Goal: Information Seeking & Learning: Learn about a topic

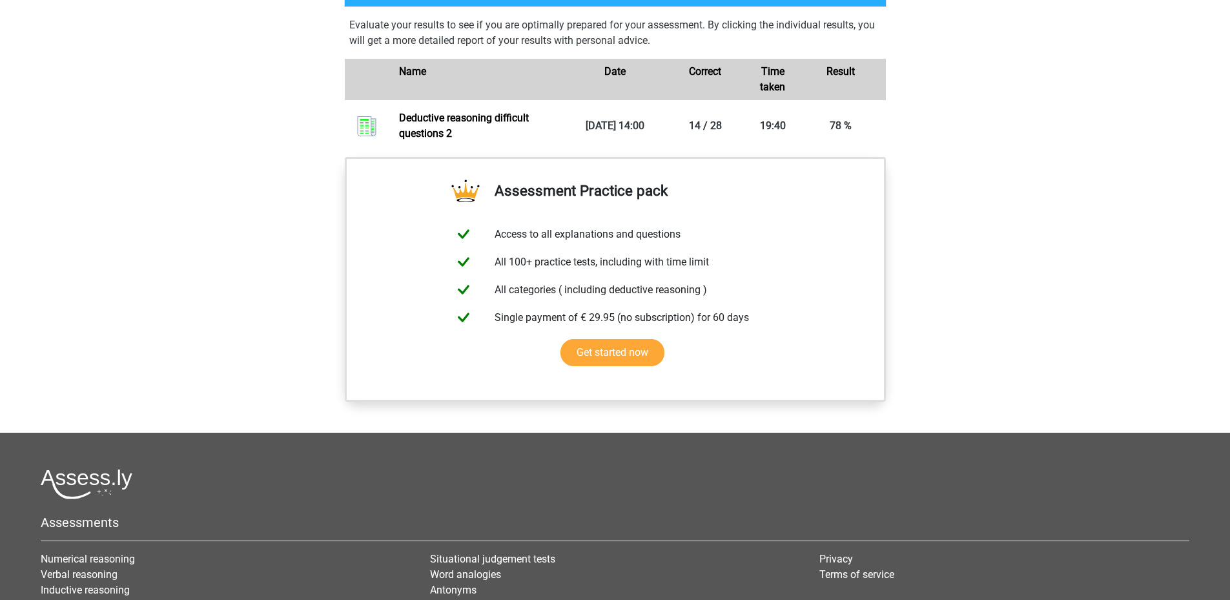
scroll to position [710, 0]
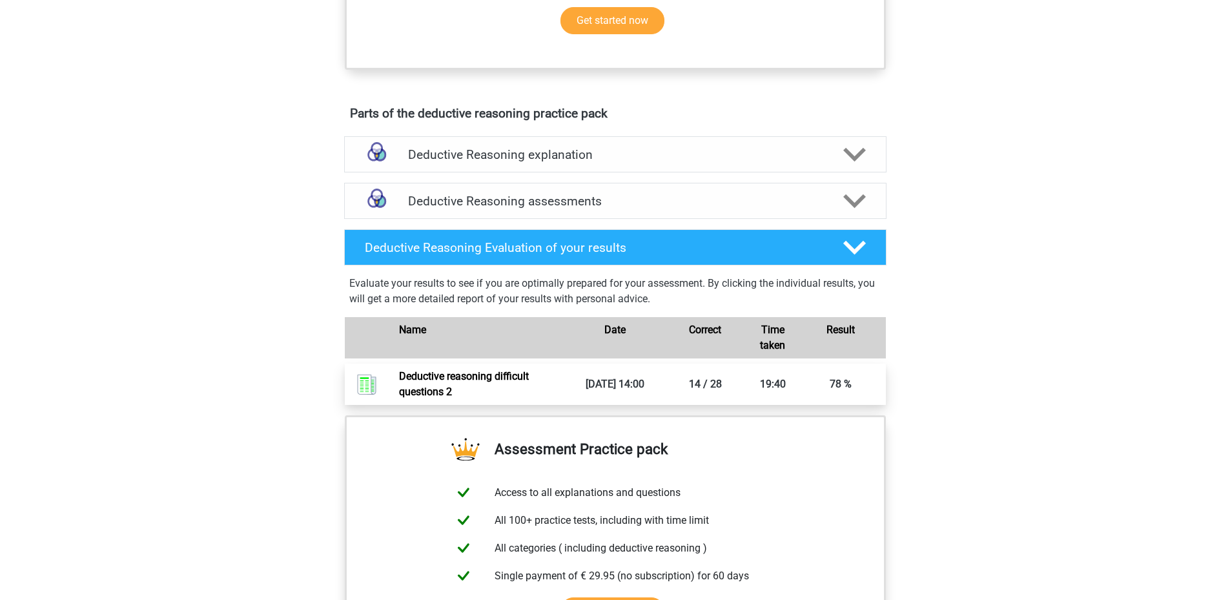
click at [480, 391] on link "Deductive reasoning difficult questions 2" at bounding box center [464, 384] width 130 height 28
click at [542, 209] on h4 "Deductive Reasoning assessments" at bounding box center [615, 201] width 415 height 15
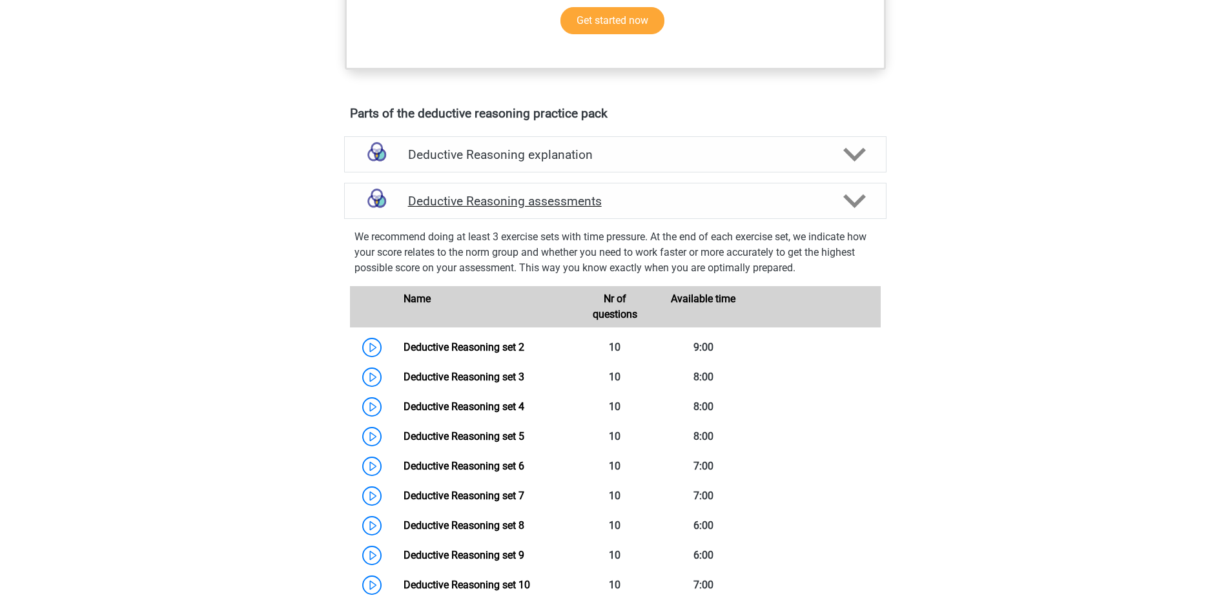
click at [545, 209] on h4 "Deductive Reasoning assessments" at bounding box center [615, 201] width 415 height 15
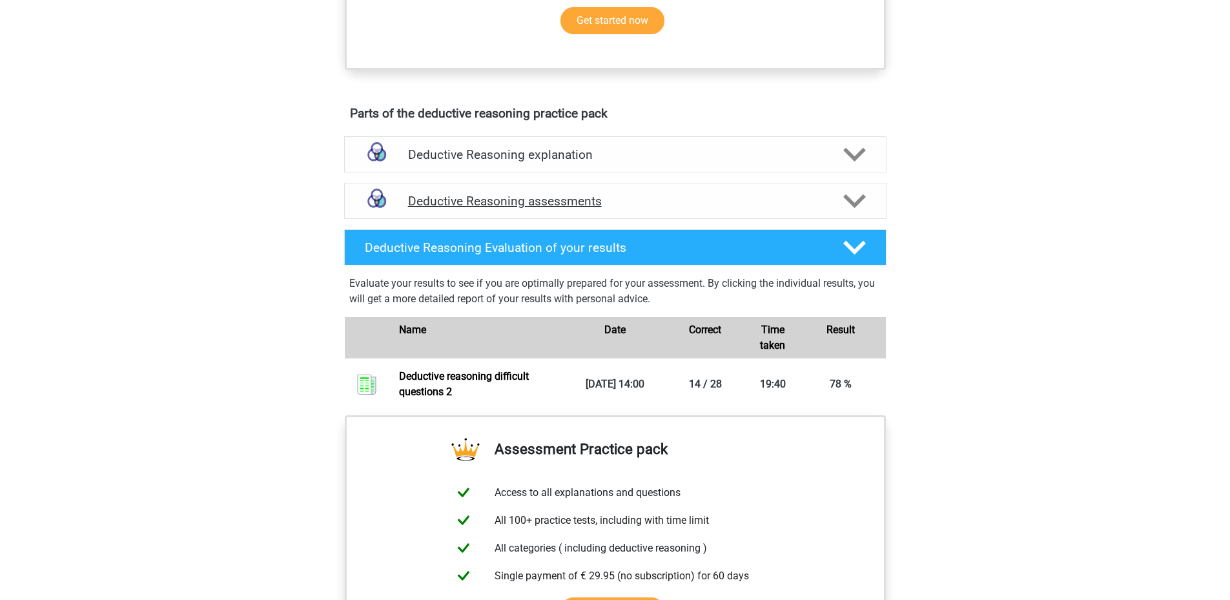
click at [551, 205] on div "Deductive Reasoning assessments" at bounding box center [615, 201] width 542 height 36
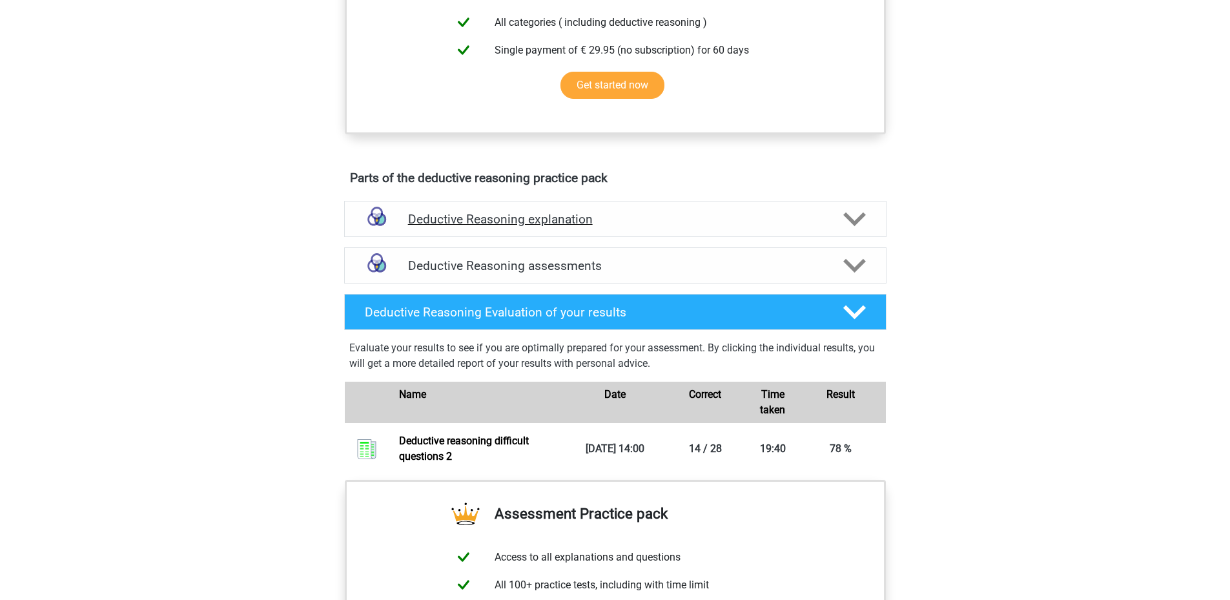
click at [517, 223] on div "Deductive Reasoning explanation" at bounding box center [615, 219] width 542 height 36
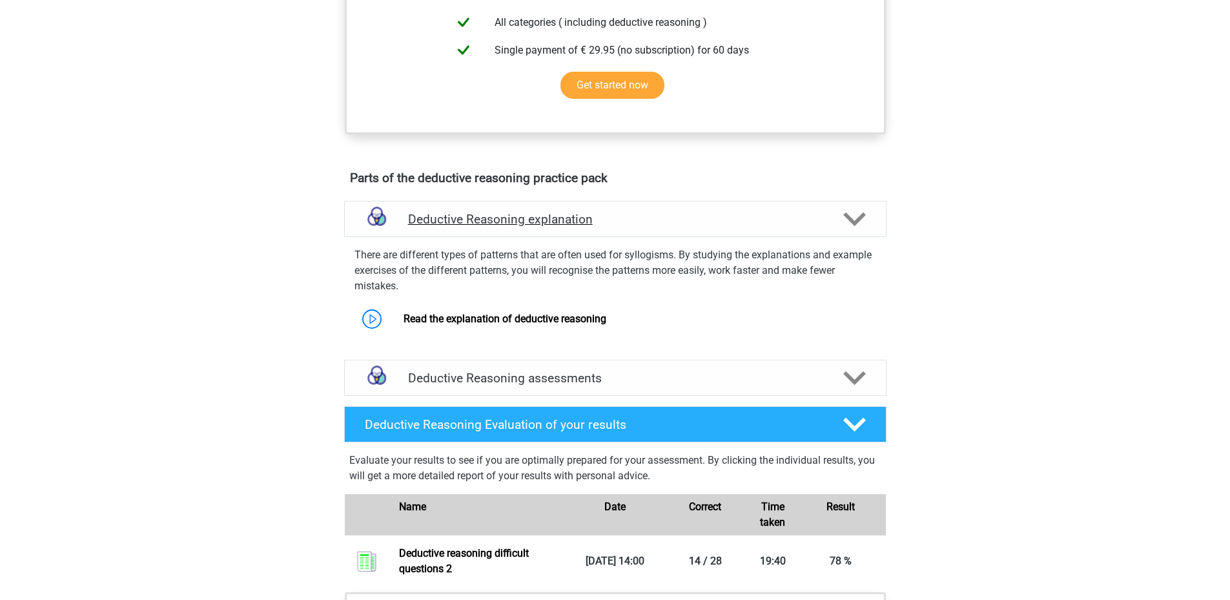
click at [523, 227] on h4 "Deductive Reasoning explanation" at bounding box center [615, 219] width 415 height 15
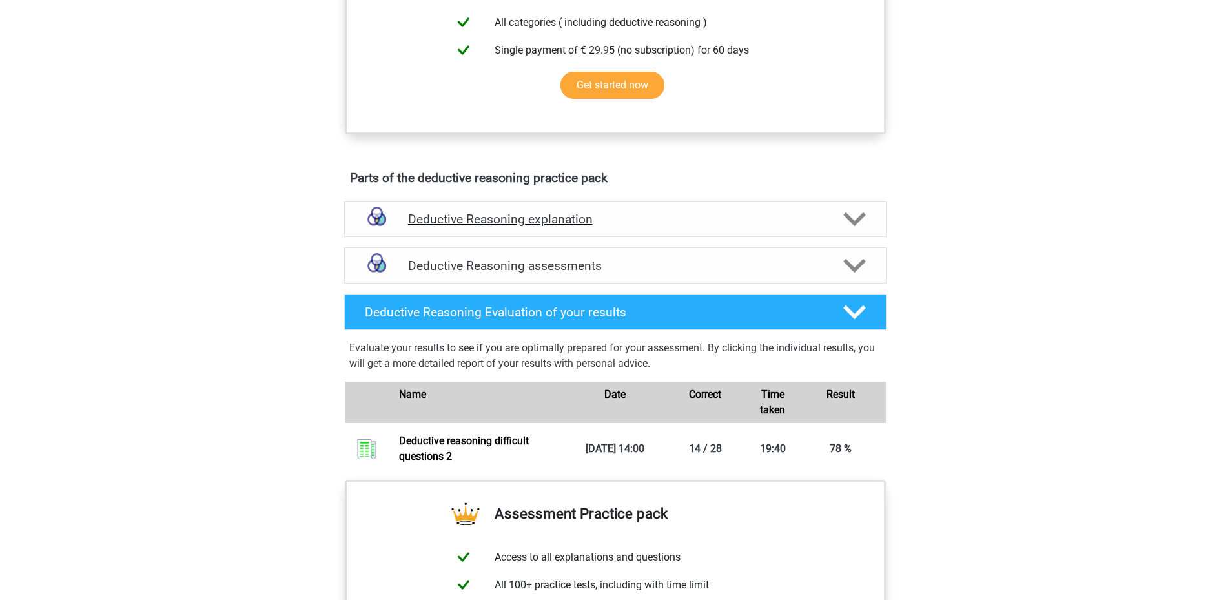
click at [523, 227] on h4 "Deductive Reasoning explanation" at bounding box center [615, 219] width 415 height 15
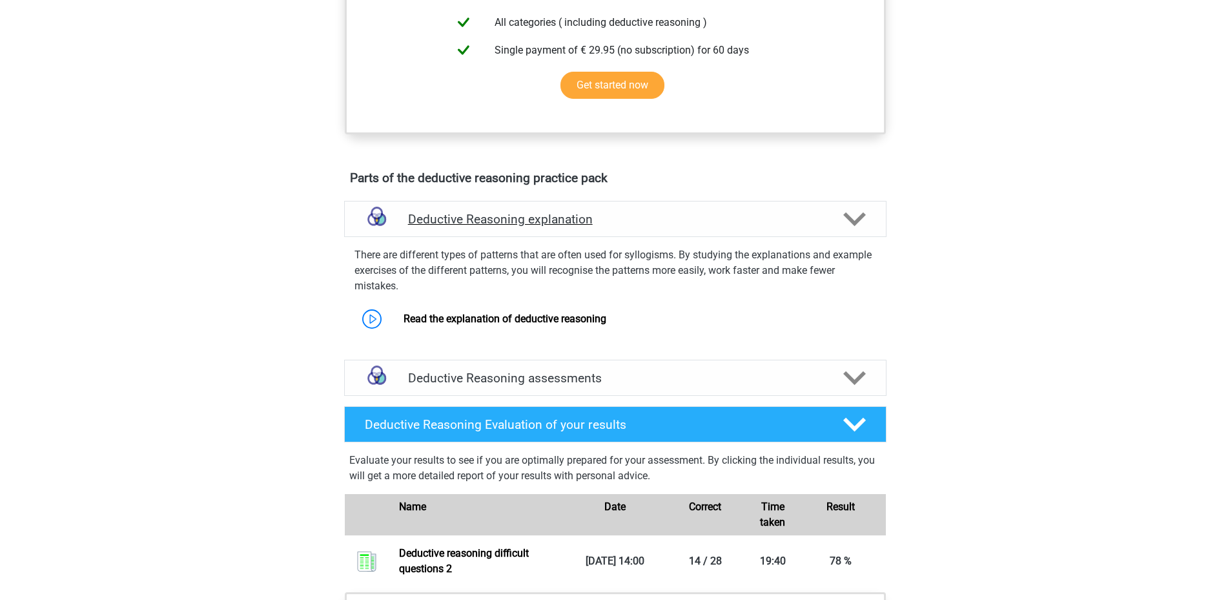
click at [523, 227] on h4 "Deductive Reasoning explanation" at bounding box center [615, 219] width 415 height 15
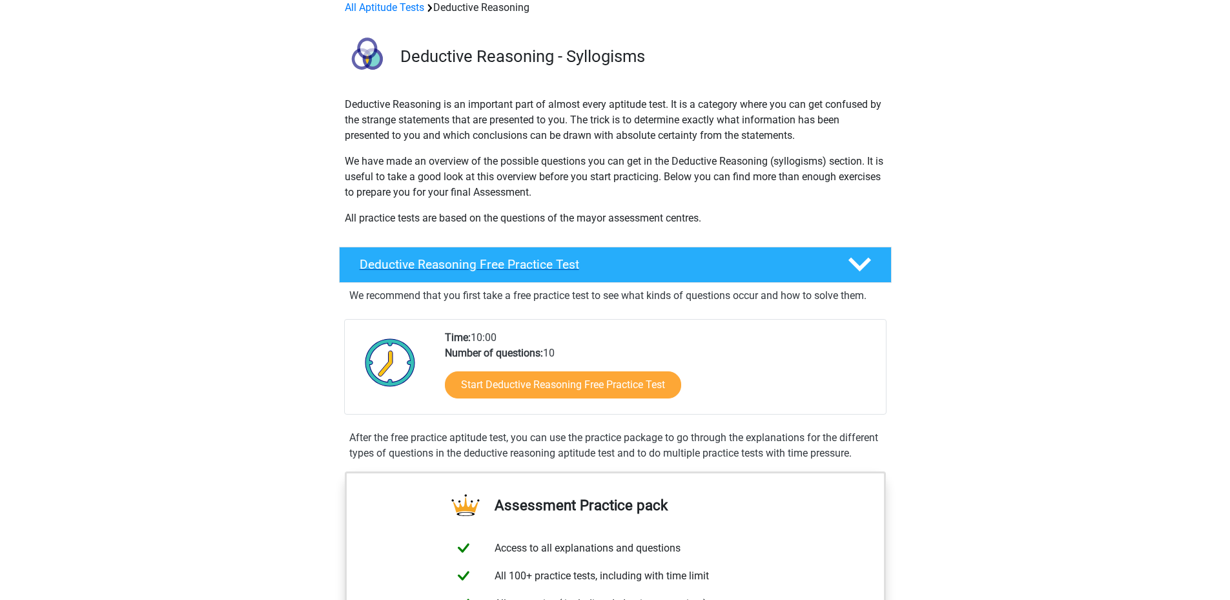
scroll to position [0, 0]
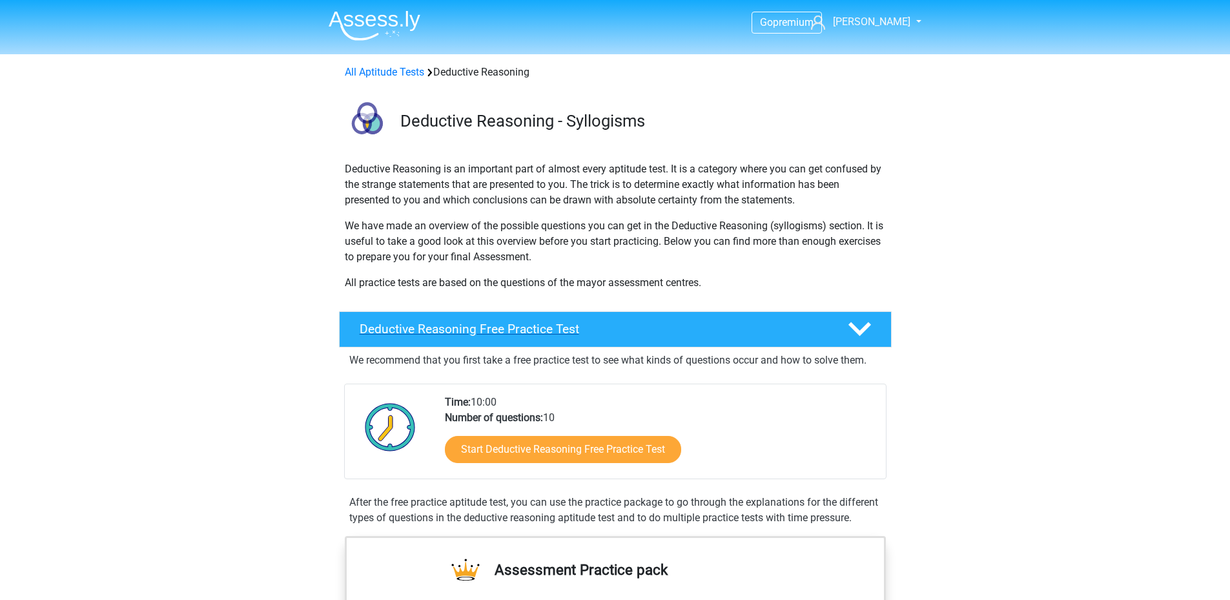
click at [547, 329] on h4 "Deductive Reasoning Free Practice Test" at bounding box center [594, 329] width 468 height 15
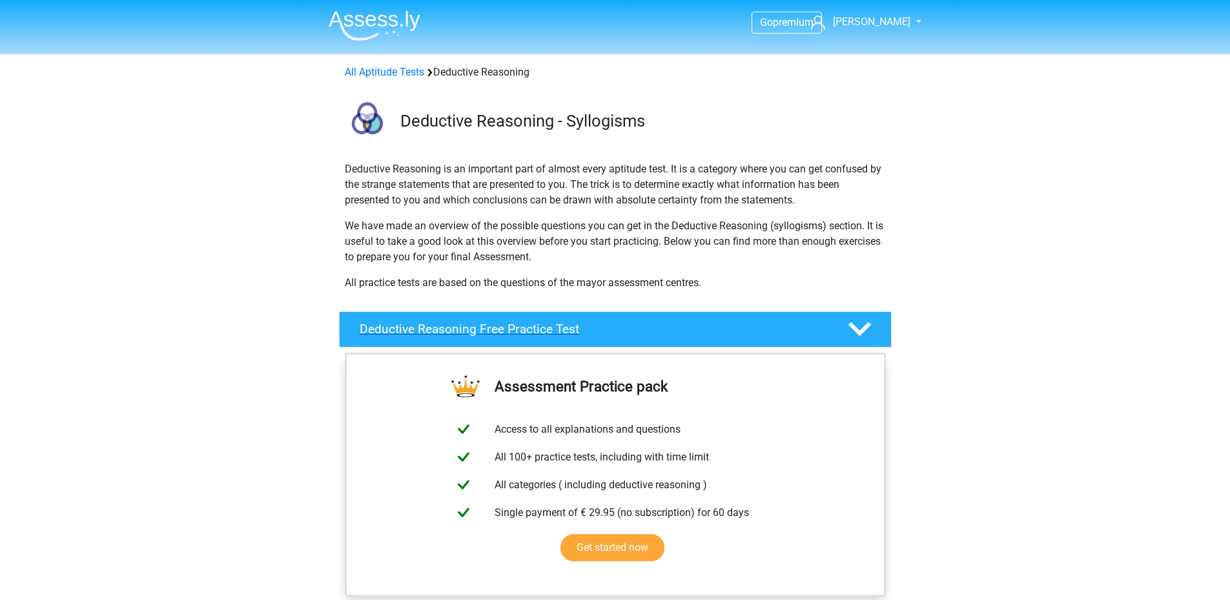
click at [547, 329] on h4 "Deductive Reasoning Free Practice Test" at bounding box center [594, 329] width 468 height 15
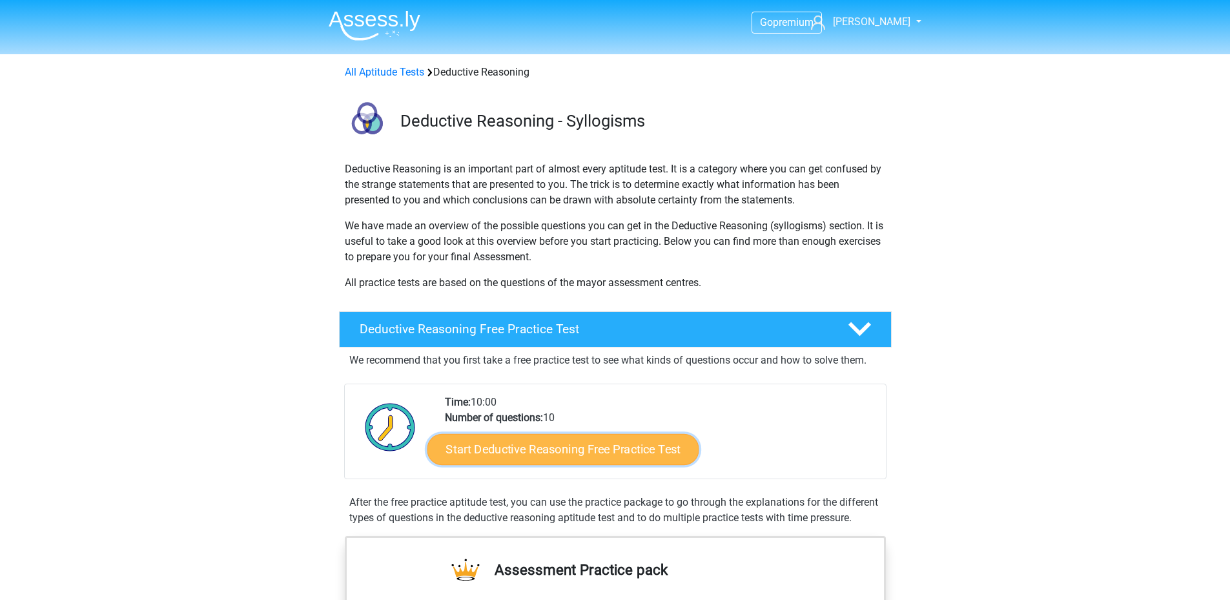
click at [581, 449] on link "Start Deductive Reasoning Free Practice Test" at bounding box center [563, 448] width 272 height 31
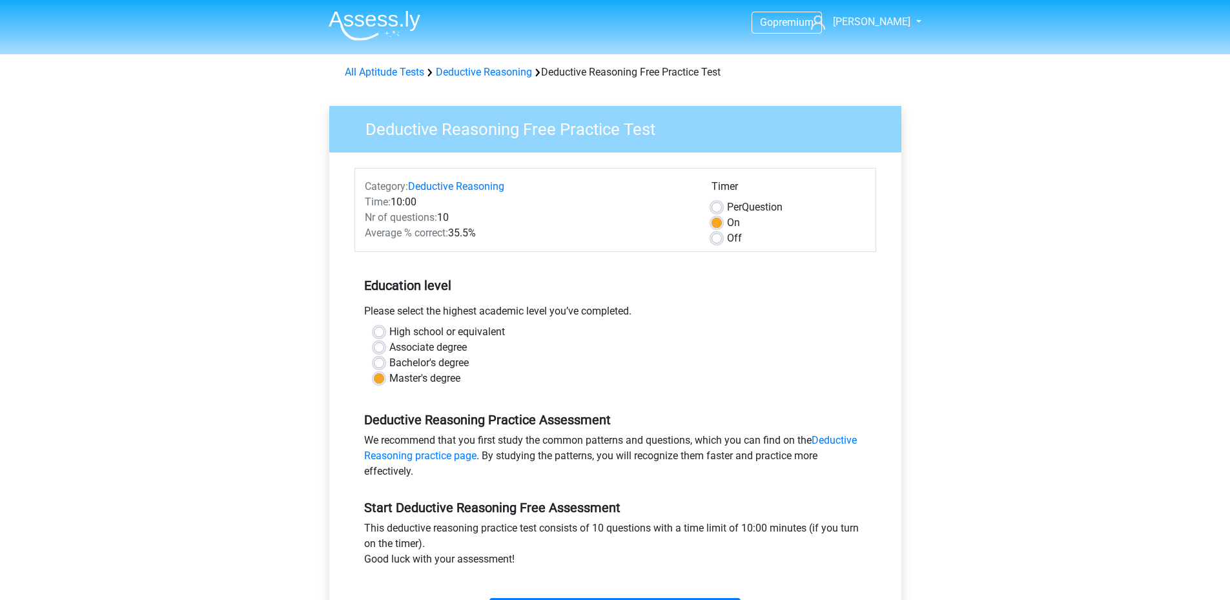
scroll to position [65, 0]
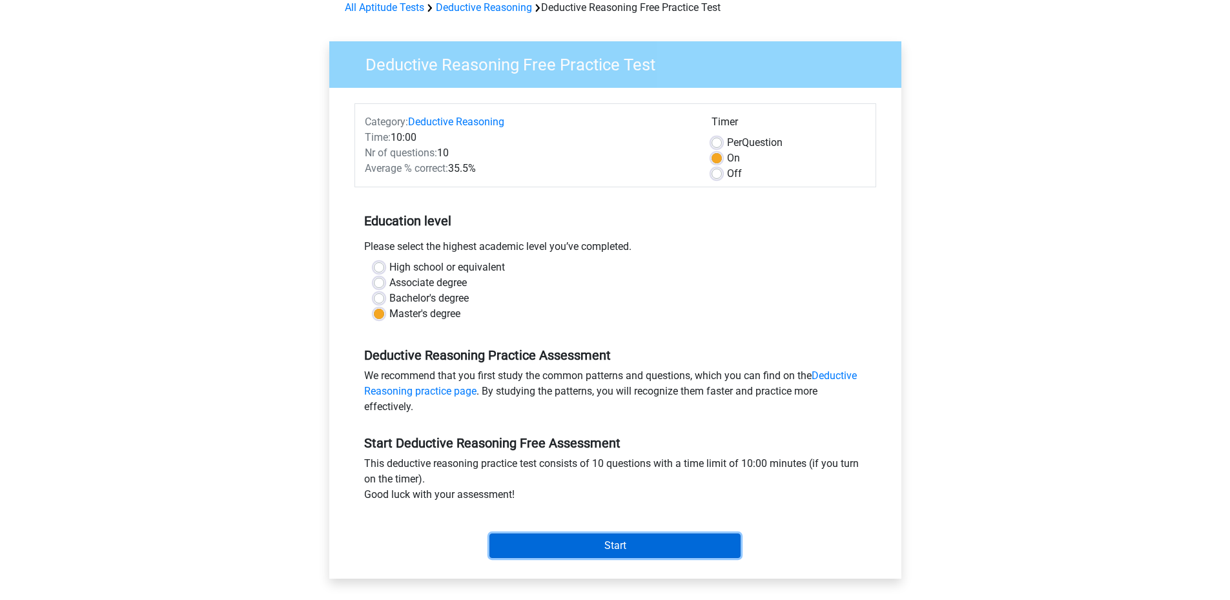
click at [608, 544] on input "Start" at bounding box center [614, 545] width 251 height 25
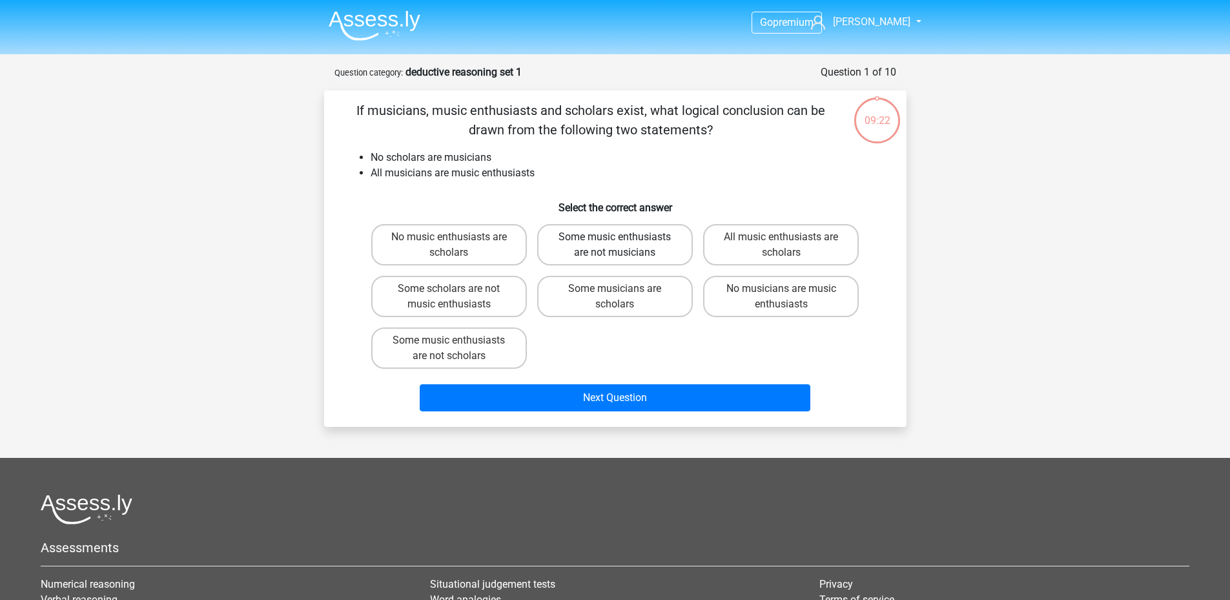
click at [662, 240] on label "Some music enthusiasts are not musicians" at bounding box center [615, 244] width 156 height 41
click at [623, 240] on input "Some music enthusiasts are not musicians" at bounding box center [619, 241] width 8 height 8
radio input "true"
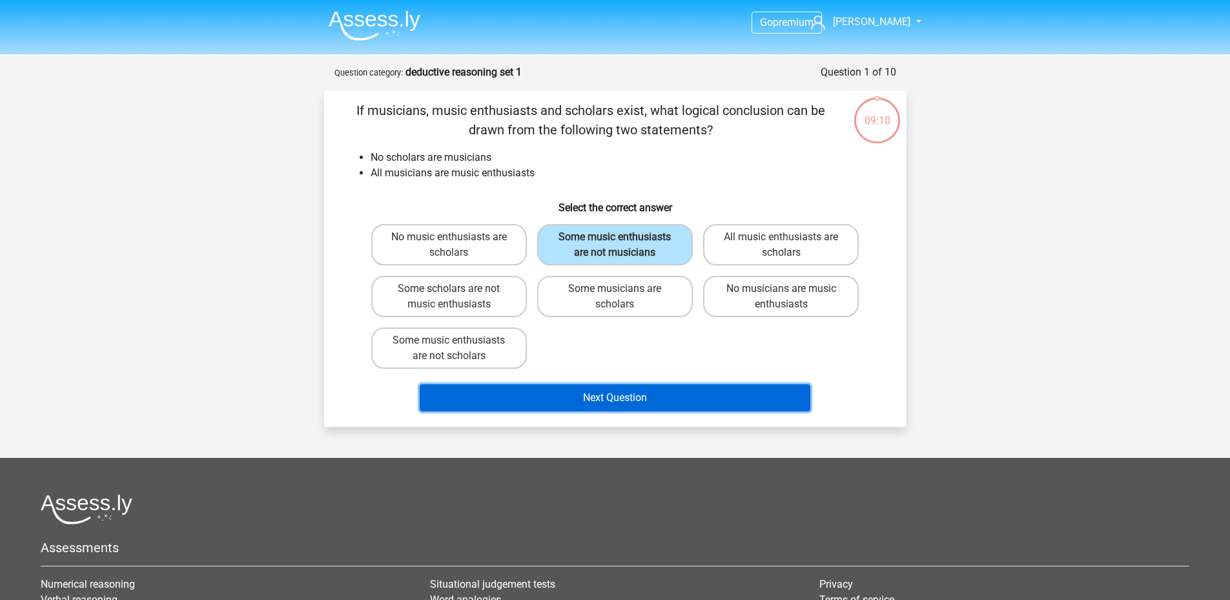
click at [609, 396] on button "Next Question" at bounding box center [615, 397] width 391 height 27
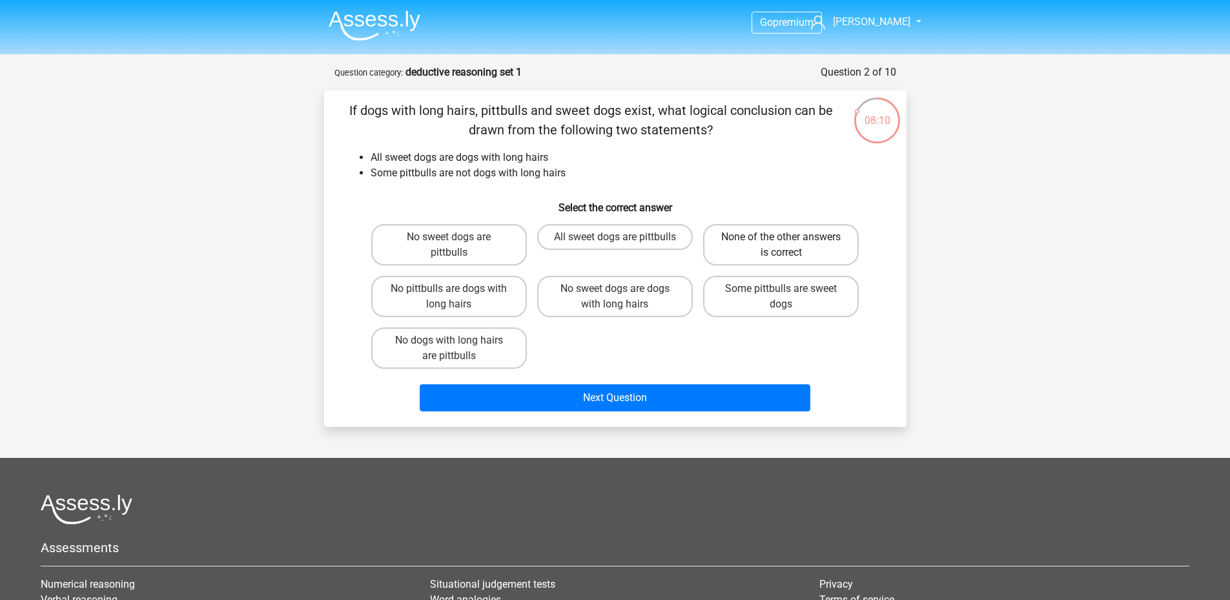
click at [768, 260] on label "None of the other answers is correct" at bounding box center [781, 244] width 156 height 41
click at [781, 245] on input "None of the other answers is correct" at bounding box center [785, 241] width 8 height 8
radio input "true"
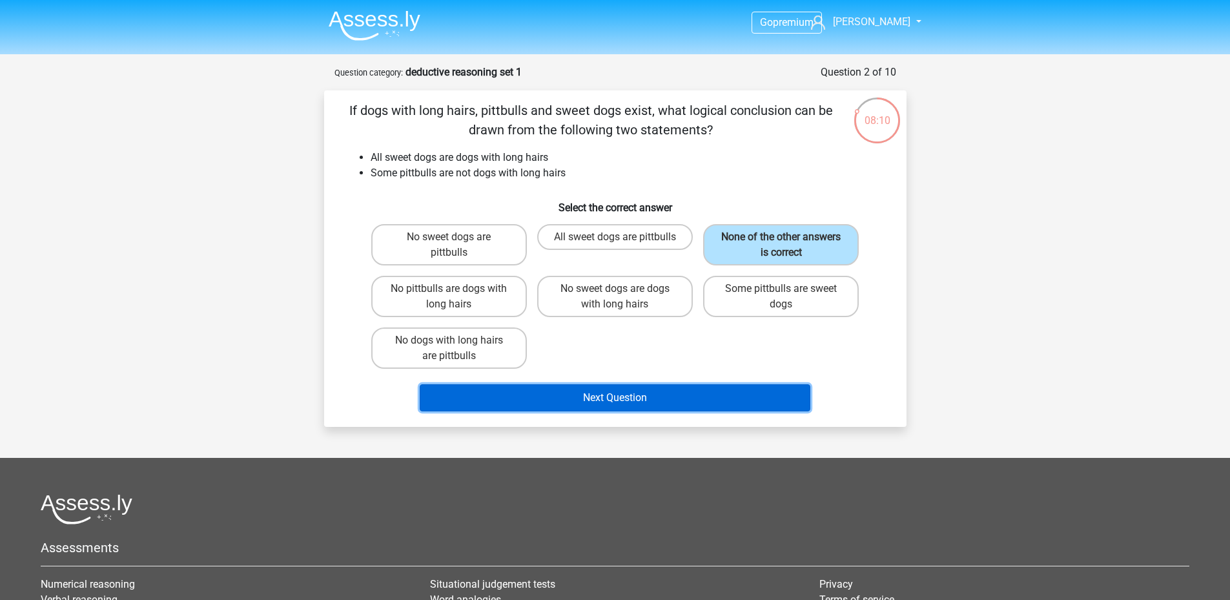
click at [675, 404] on button "Next Question" at bounding box center [615, 397] width 391 height 27
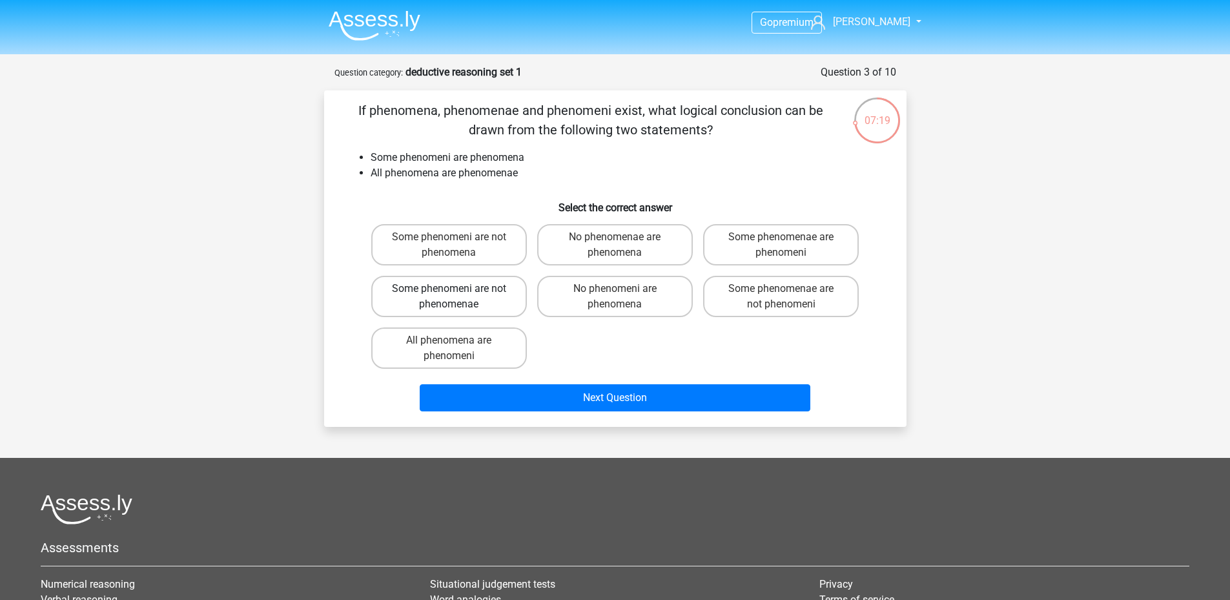
click at [497, 299] on label "Some phenomeni are not phenomenae" at bounding box center [449, 296] width 156 height 41
click at [457, 297] on input "Some phenomeni are not phenomenae" at bounding box center [453, 293] width 8 height 8
radio input "true"
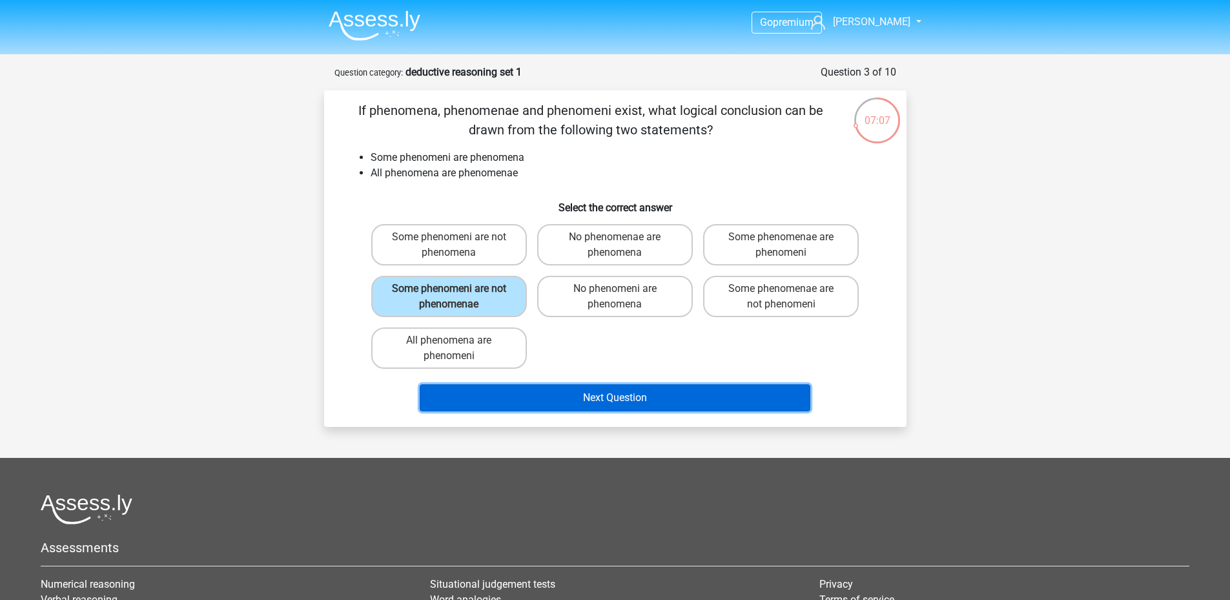
click at [550, 394] on button "Next Question" at bounding box center [615, 397] width 391 height 27
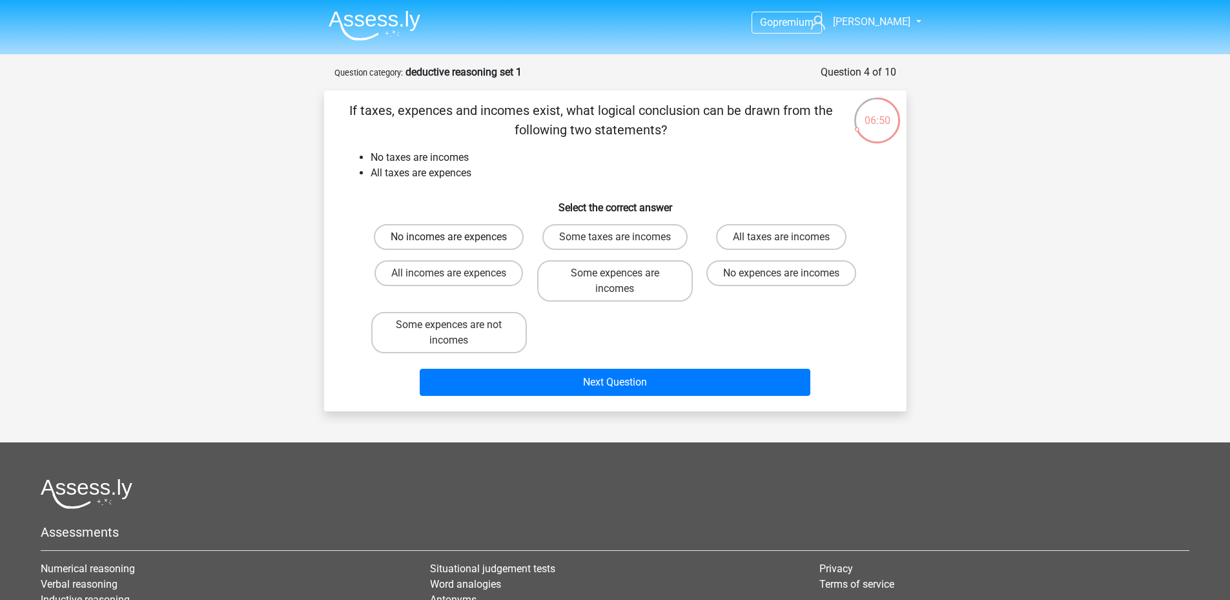
click at [480, 238] on label "No incomes are expences" at bounding box center [449, 237] width 150 height 26
click at [457, 238] on input "No incomes are expences" at bounding box center [453, 241] width 8 height 8
radio input "true"
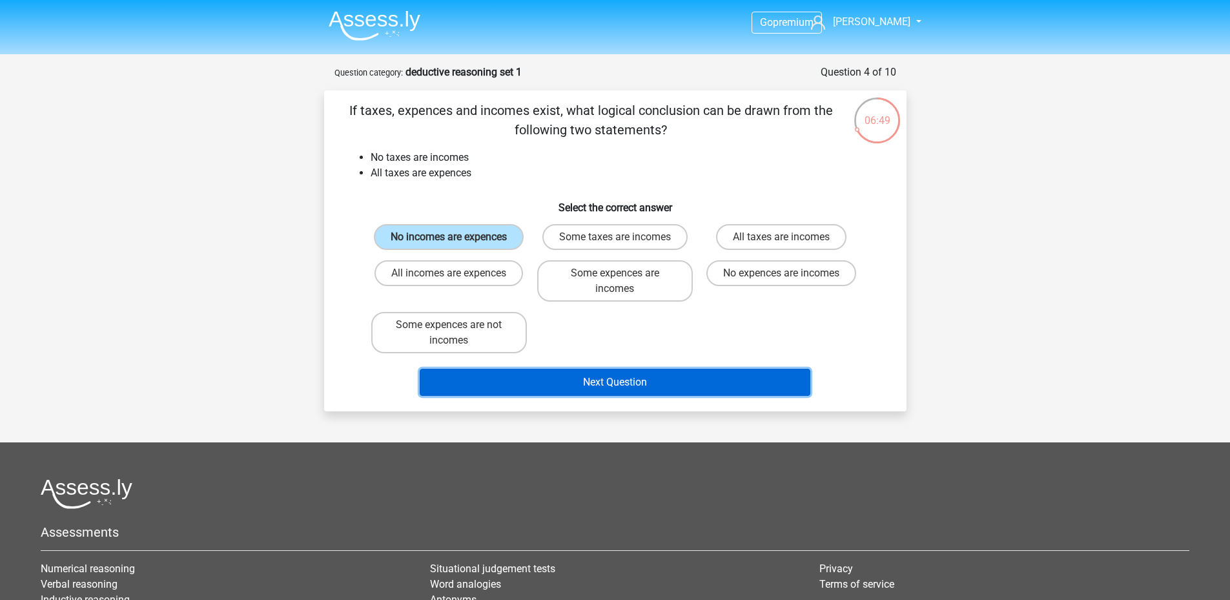
click at [584, 374] on button "Next Question" at bounding box center [615, 382] width 391 height 27
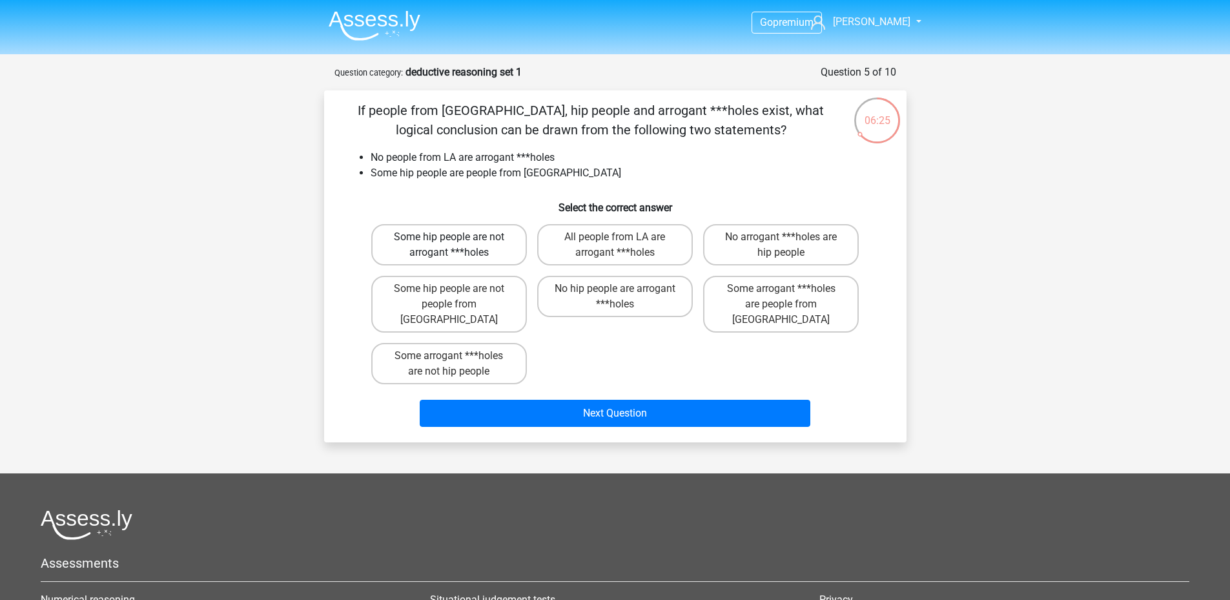
click at [486, 247] on label "Some hip people are not arrogant ***holes" at bounding box center [449, 244] width 156 height 41
click at [457, 245] on input "Some hip people are not arrogant ***holes" at bounding box center [453, 241] width 8 height 8
radio input "true"
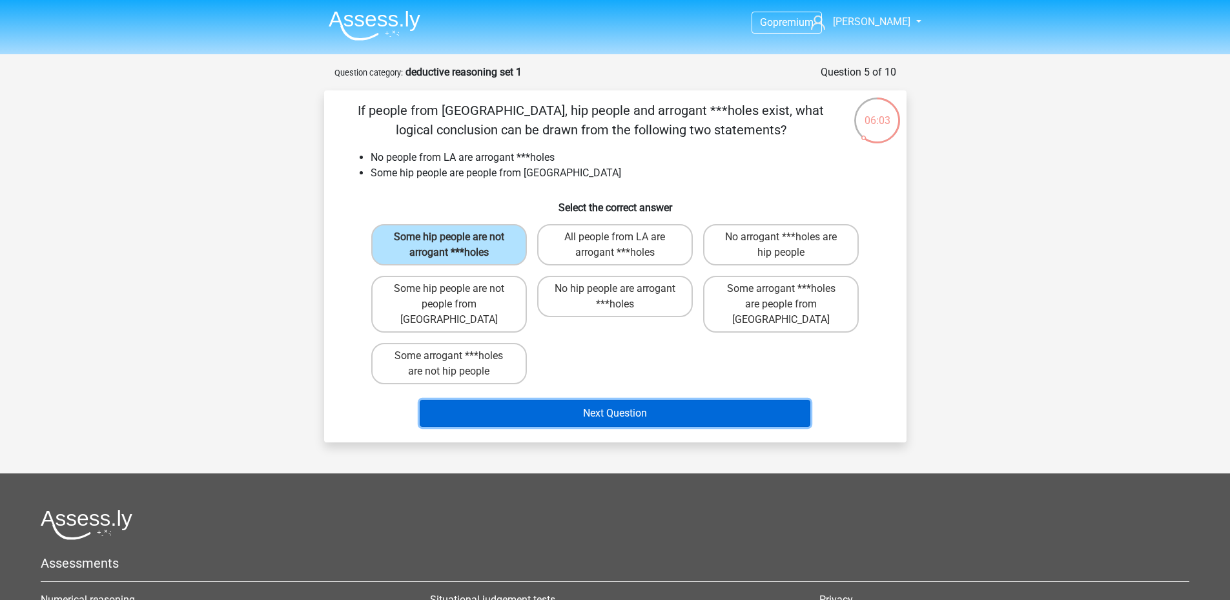
click at [577, 401] on button "Next Question" at bounding box center [615, 413] width 391 height 27
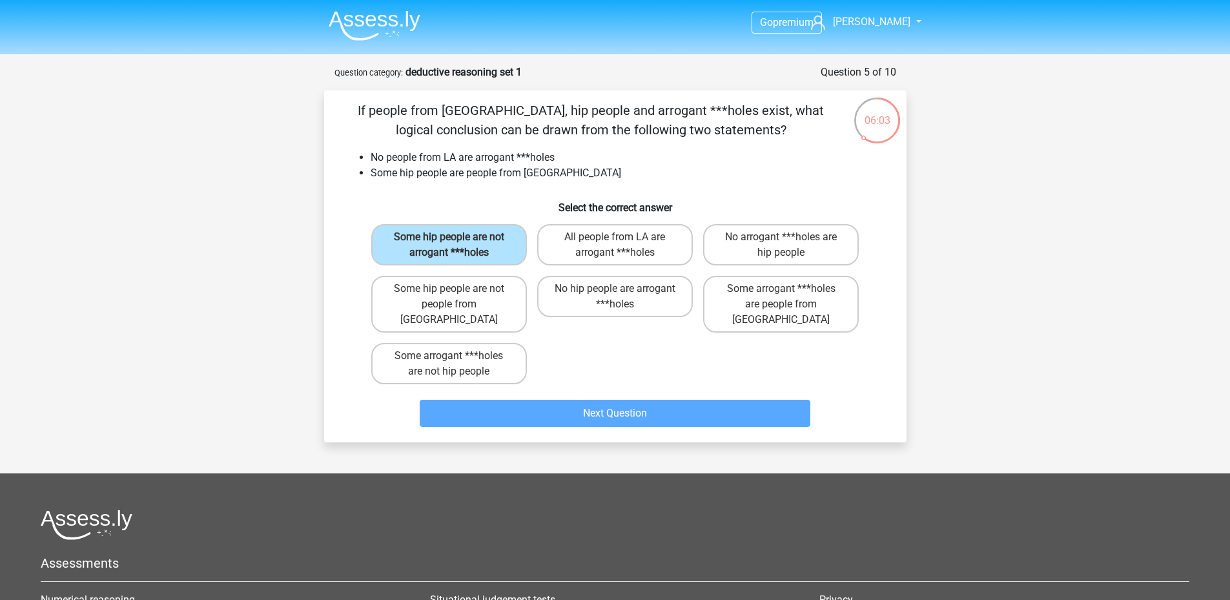
scroll to position [65, 0]
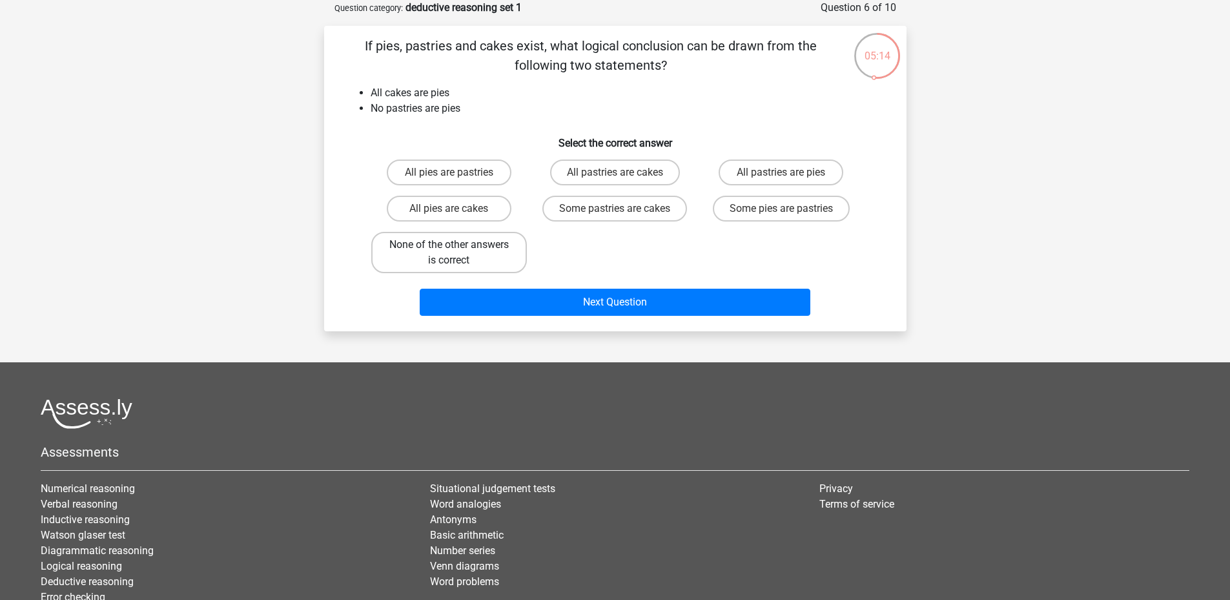
click at [503, 252] on label "None of the other answers is correct" at bounding box center [449, 252] width 156 height 41
click at [457, 252] on input "None of the other answers is correct" at bounding box center [453, 249] width 8 height 8
radio input "true"
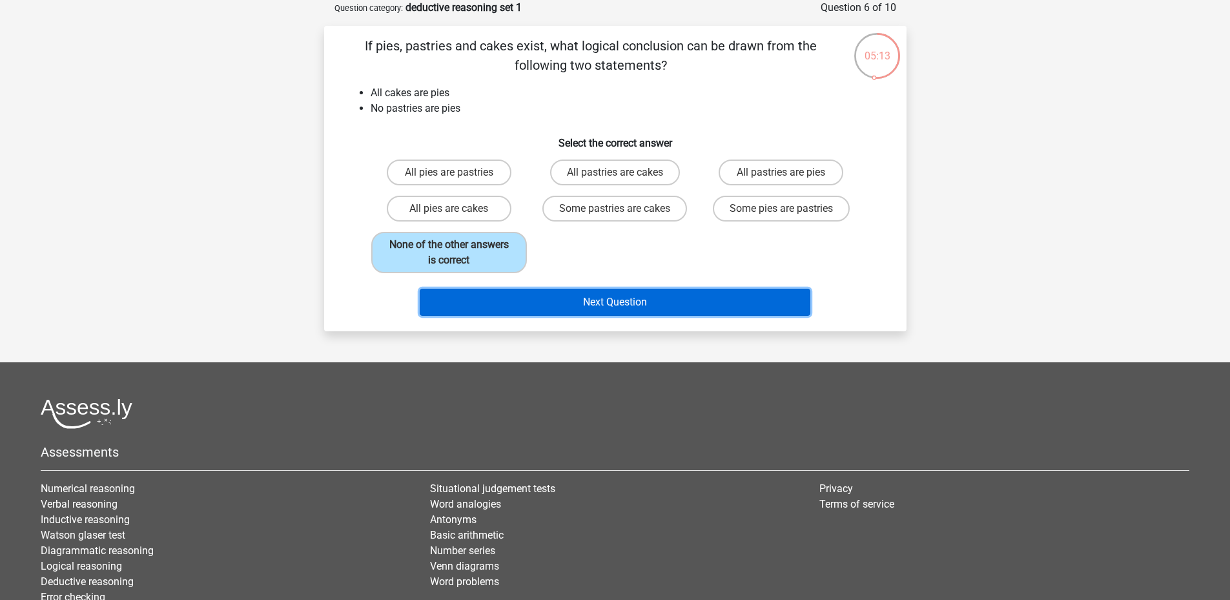
click at [537, 306] on button "Next Question" at bounding box center [615, 302] width 391 height 27
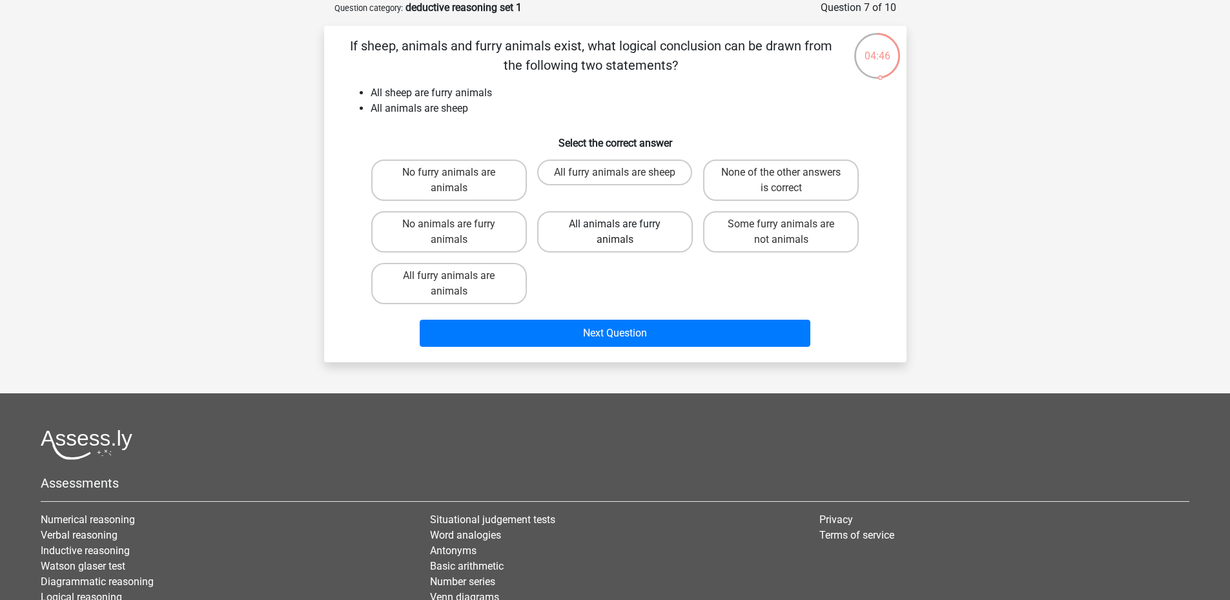
click at [606, 234] on label "All animals are furry animals" at bounding box center [615, 231] width 156 height 41
click at [615, 232] on input "All animals are furry animals" at bounding box center [619, 228] width 8 height 8
radio input "true"
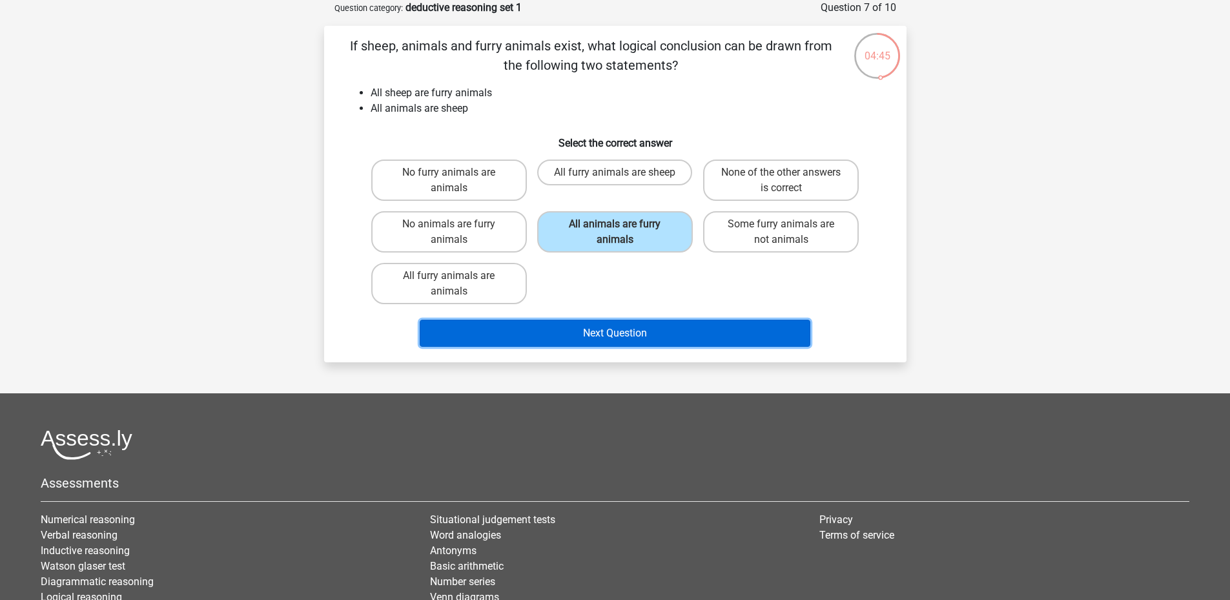
click at [633, 338] on button "Next Question" at bounding box center [615, 333] width 391 height 27
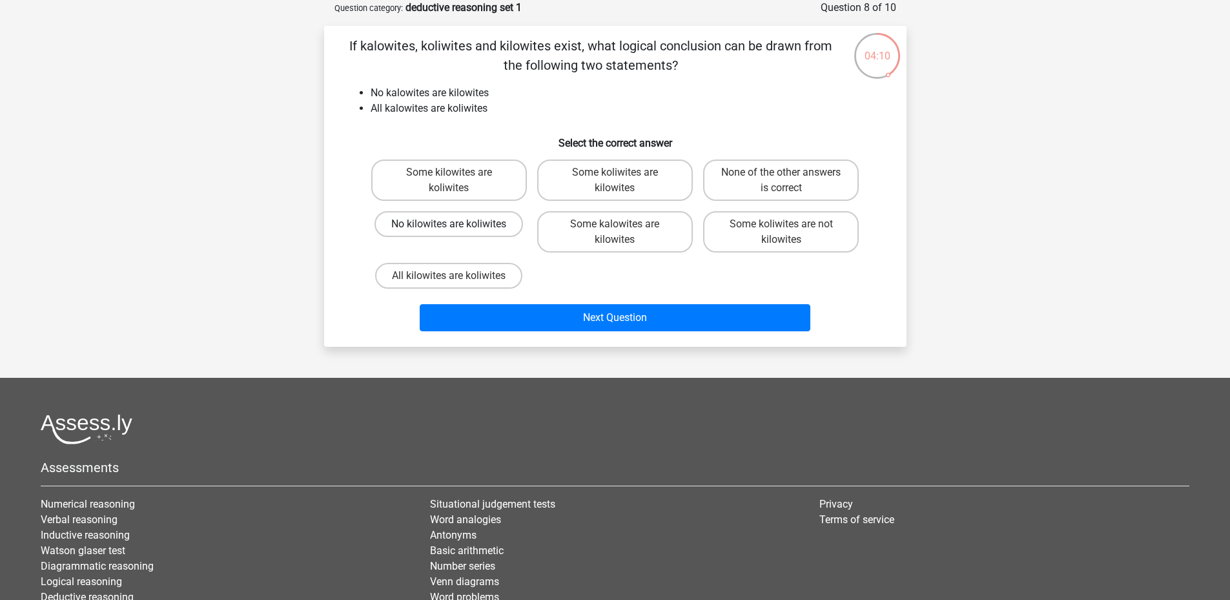
click at [490, 223] on label "No kilowites are koliwites" at bounding box center [449, 224] width 149 height 26
click at [457, 224] on input "No kilowites are koliwites" at bounding box center [453, 228] width 8 height 8
radio input "true"
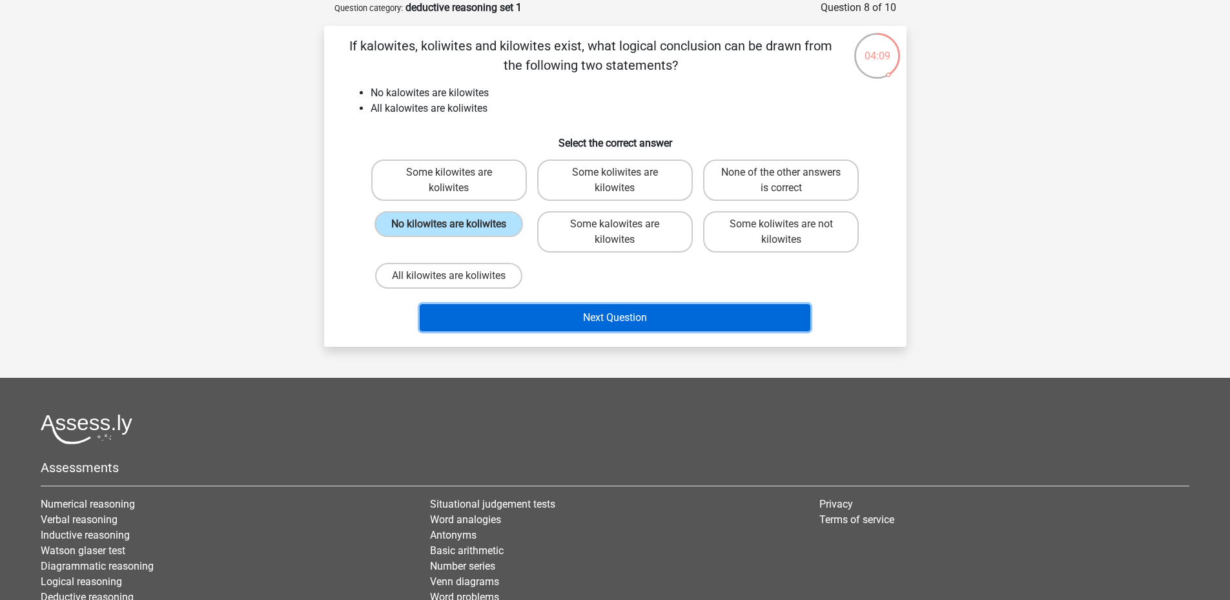
click at [678, 310] on button "Next Question" at bounding box center [615, 317] width 391 height 27
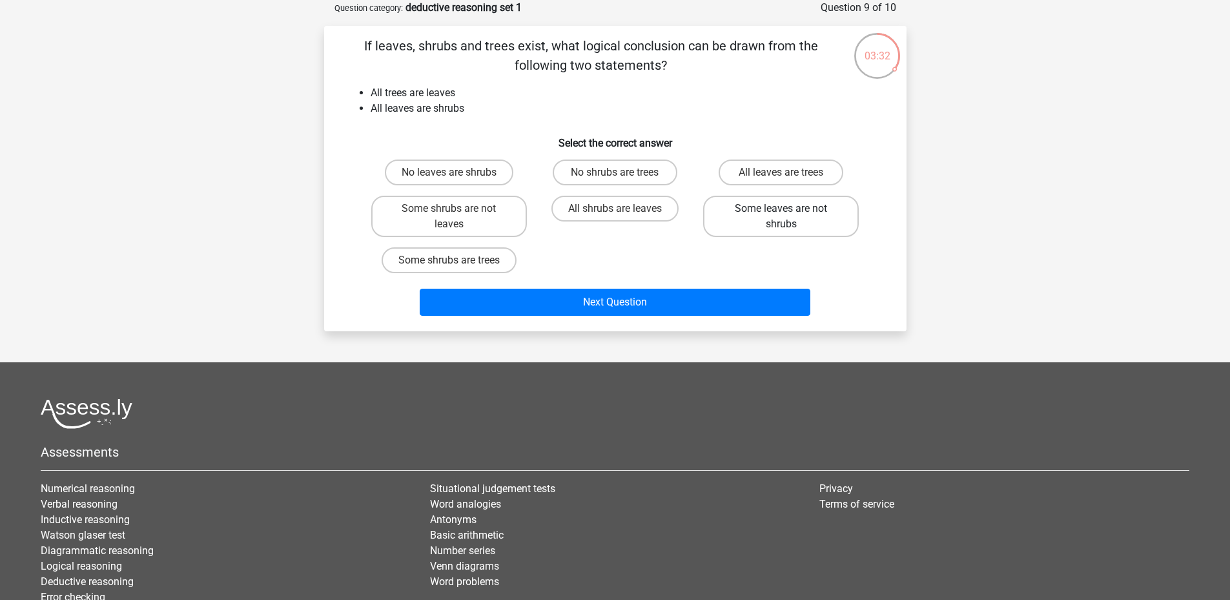
click at [776, 228] on label "Some leaves are not shrubs" at bounding box center [781, 216] width 156 height 41
click at [781, 217] on input "Some leaves are not shrubs" at bounding box center [785, 213] width 8 height 8
radio input "true"
click at [462, 224] on label "Some shrubs are not leaves" at bounding box center [449, 216] width 156 height 41
click at [457, 217] on input "Some shrubs are not leaves" at bounding box center [453, 213] width 8 height 8
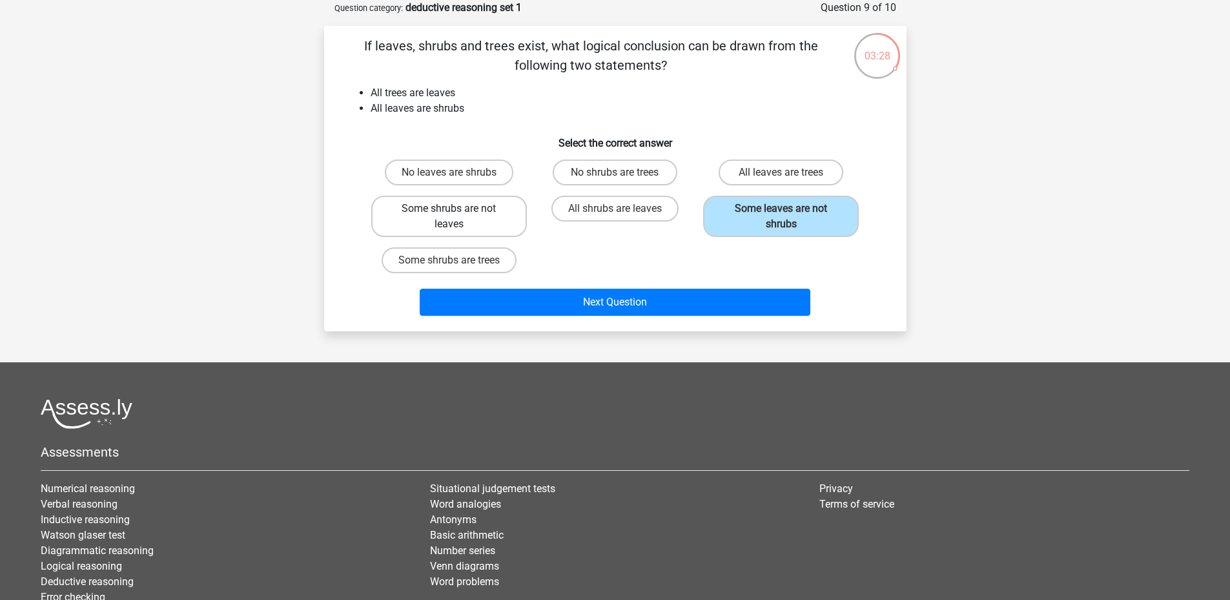
radio input "true"
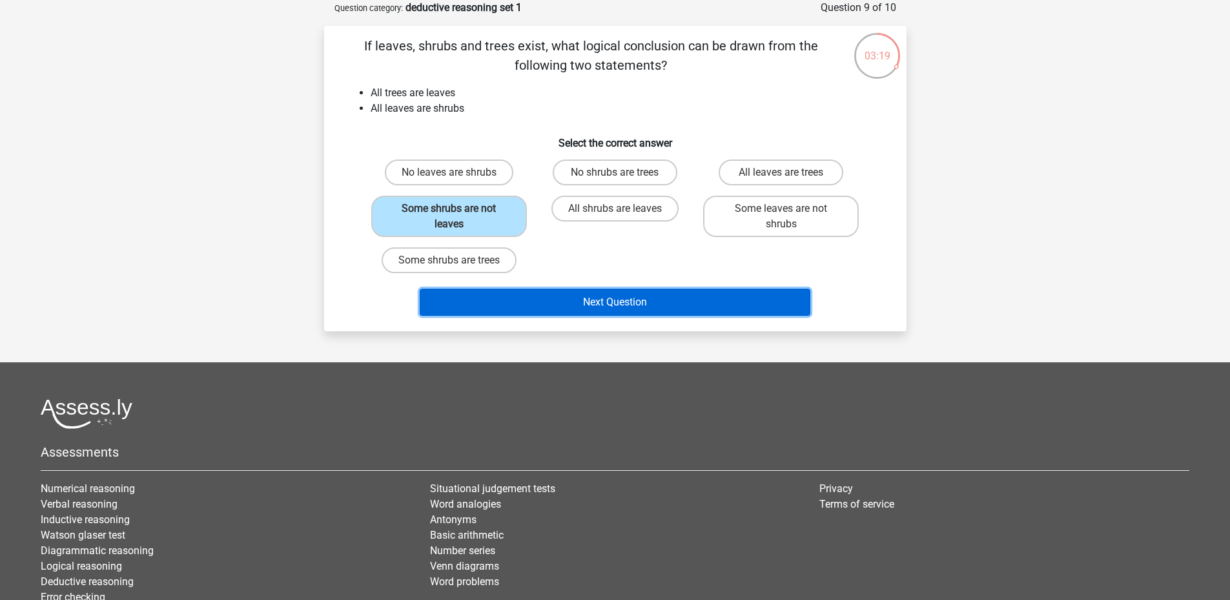
click at [634, 302] on button "Next Question" at bounding box center [615, 302] width 391 height 27
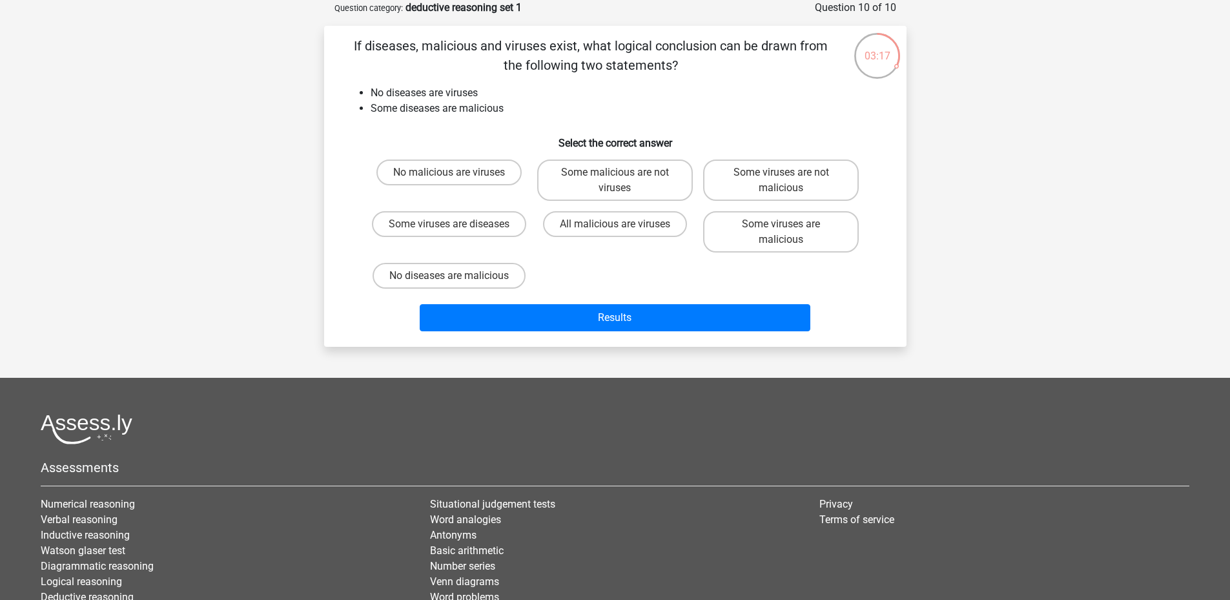
click at [627, 284] on div "No malicious are viruses Some malicious are not viruses Some viruses are not ma…" at bounding box center [615, 223] width 499 height 139
click at [617, 274] on div "No malicious are viruses Some malicious are not viruses Some viruses are not ma…" at bounding box center [615, 223] width 499 height 139
click at [462, 111] on li "Some diseases are malicious" at bounding box center [628, 108] width 515 height 15
click at [499, 161] on label "No malicious are viruses" at bounding box center [448, 173] width 145 height 26
click at [457, 172] on input "No malicious are viruses" at bounding box center [453, 176] width 8 height 8
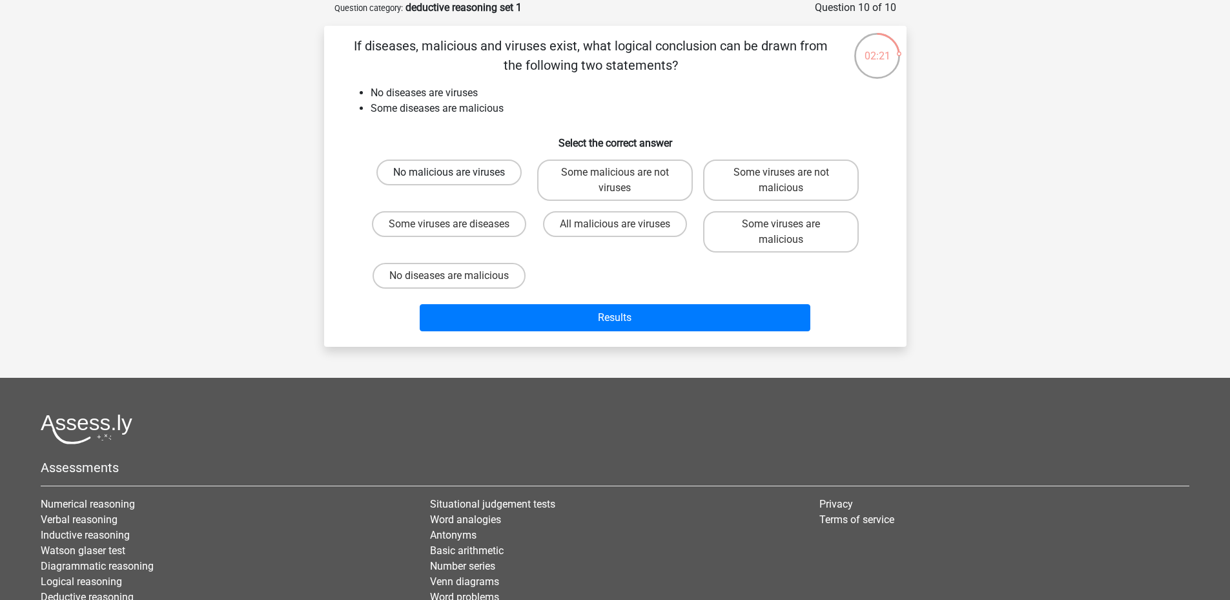
radio input "true"
click at [624, 173] on label "Some malicious are not viruses" at bounding box center [615, 180] width 156 height 41
click at [623, 173] on input "Some malicious are not viruses" at bounding box center [619, 176] width 8 height 8
radio input "true"
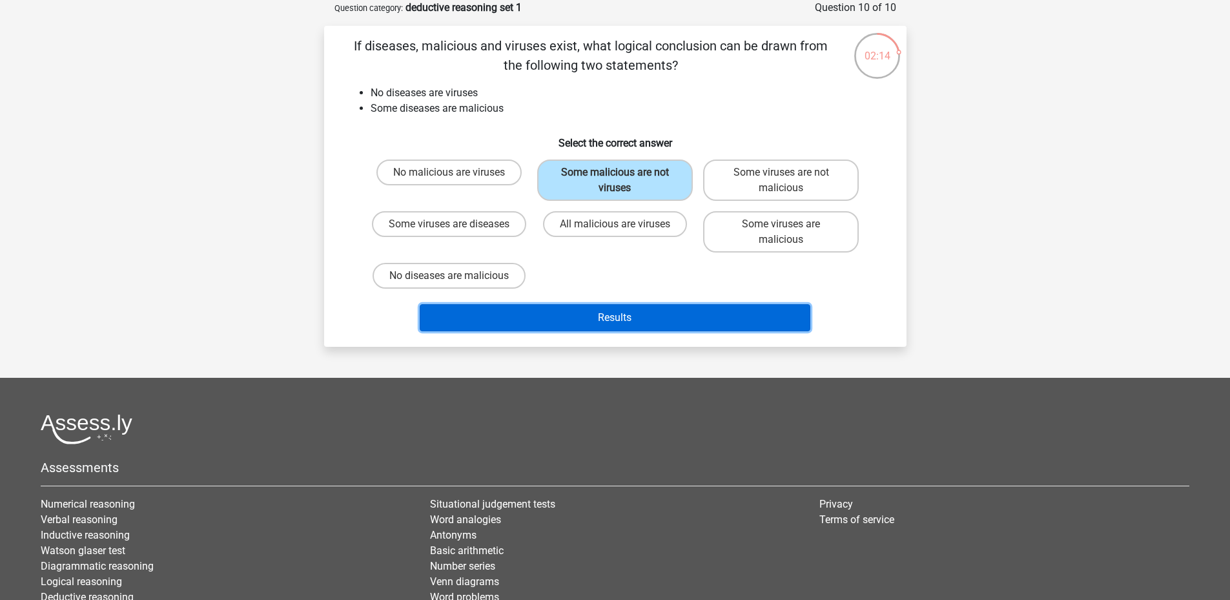
click at [668, 320] on button "Results" at bounding box center [615, 317] width 391 height 27
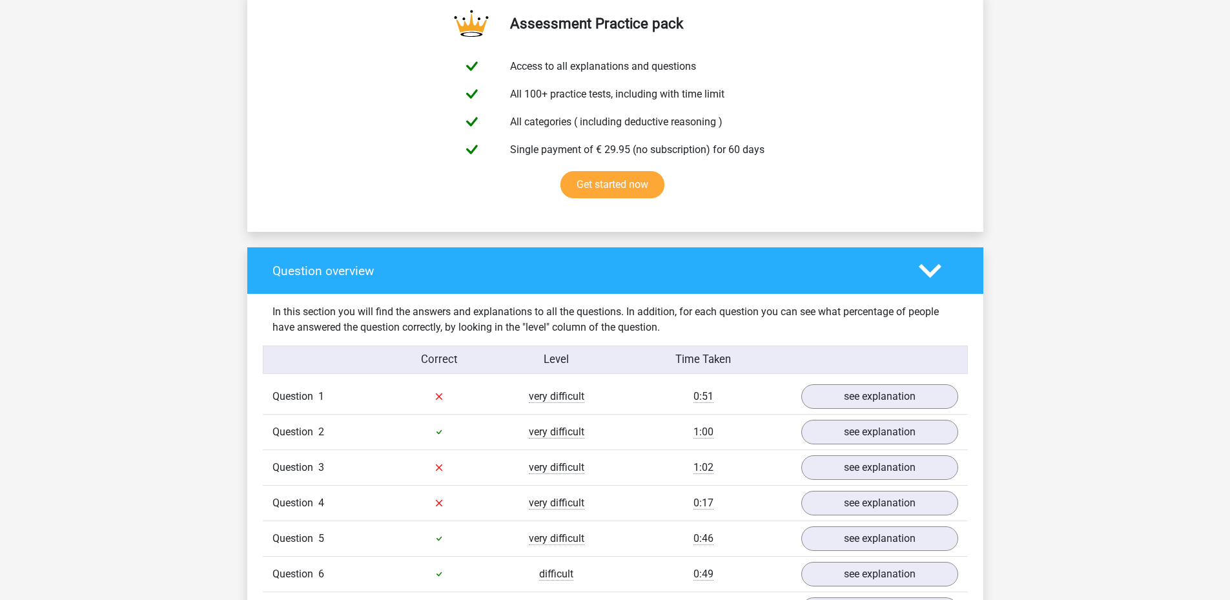
scroll to position [840, 0]
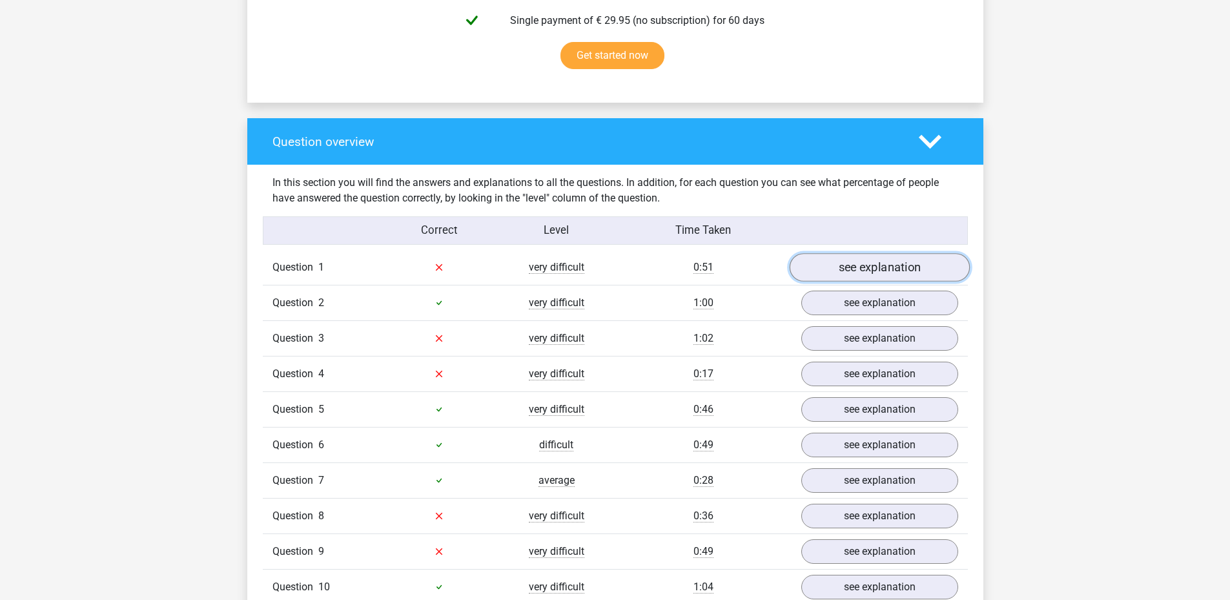
click at [820, 272] on link "see explanation" at bounding box center [879, 267] width 180 height 28
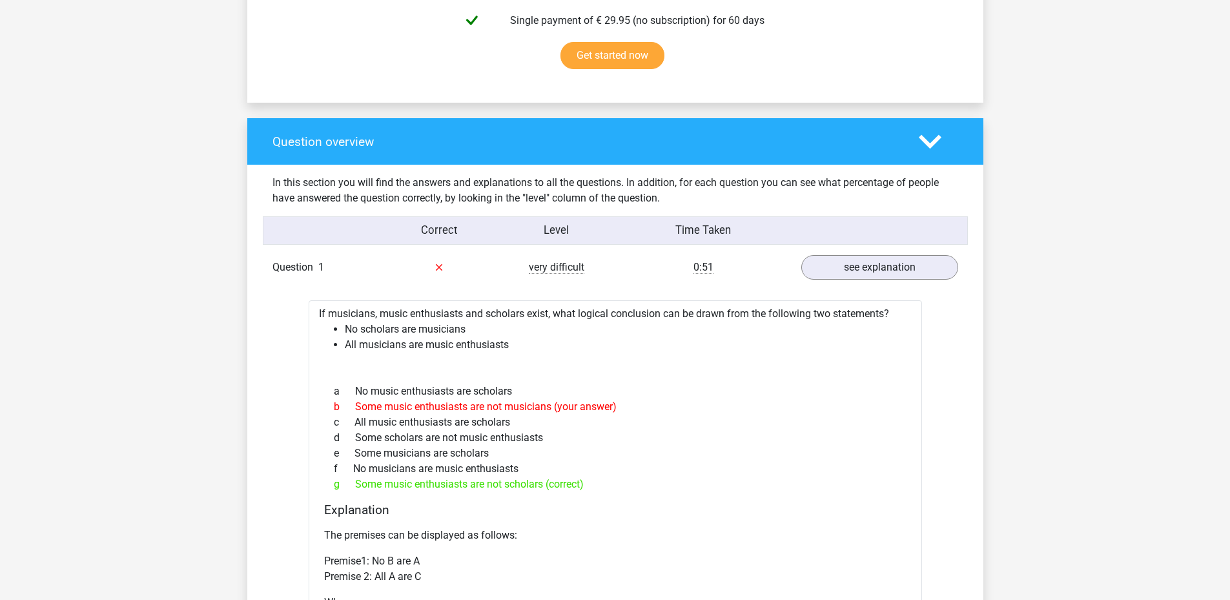
click at [523, 407] on div "b Some music enthusiasts are not musicians (your answer)" at bounding box center [615, 406] width 582 height 15
click at [535, 461] on div "f No musicians are music enthusiasts" at bounding box center [615, 468] width 582 height 15
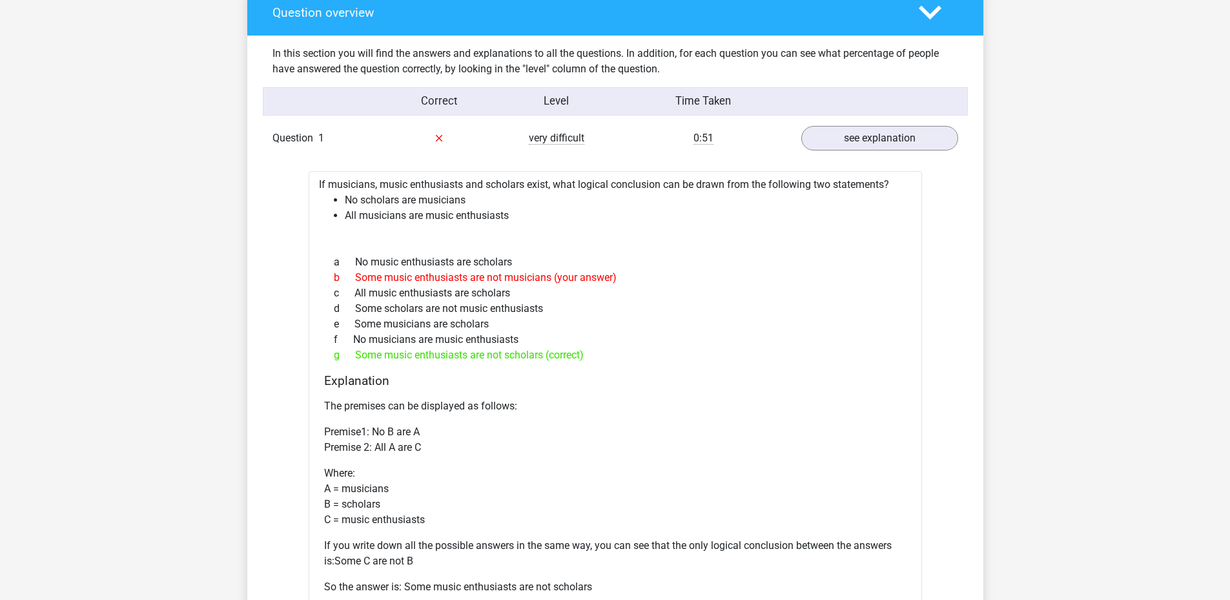
click at [523, 449] on p "Premise1: No B are A Premise 2: All A are C" at bounding box center [615, 439] width 582 height 31
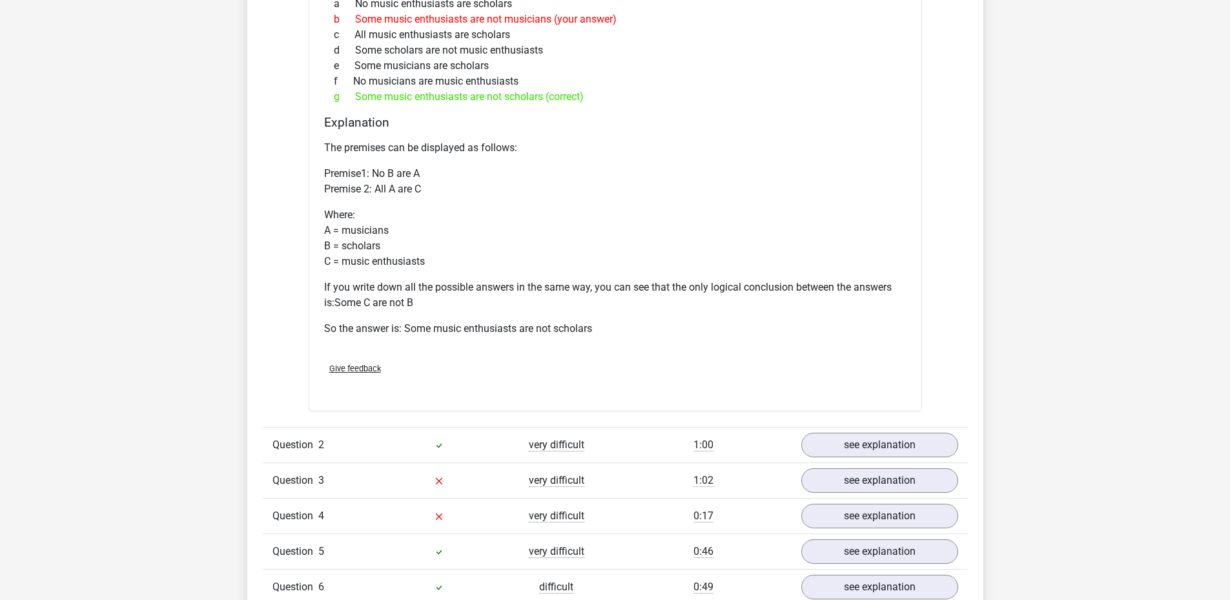
scroll to position [1356, 0]
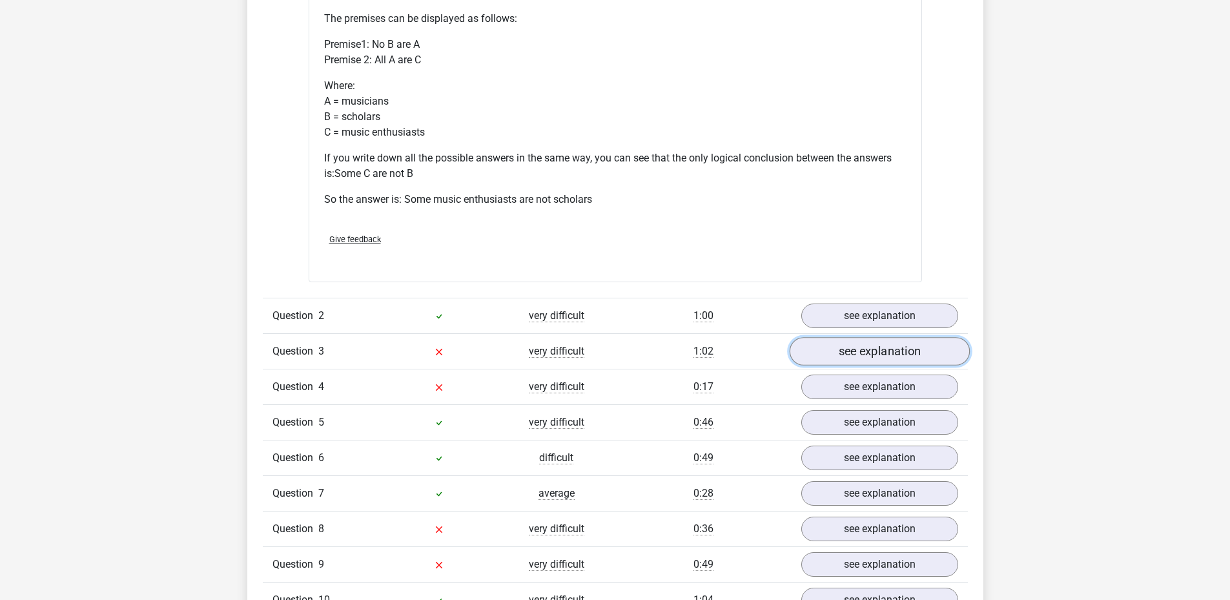
click at [864, 350] on link "see explanation" at bounding box center [879, 351] width 180 height 28
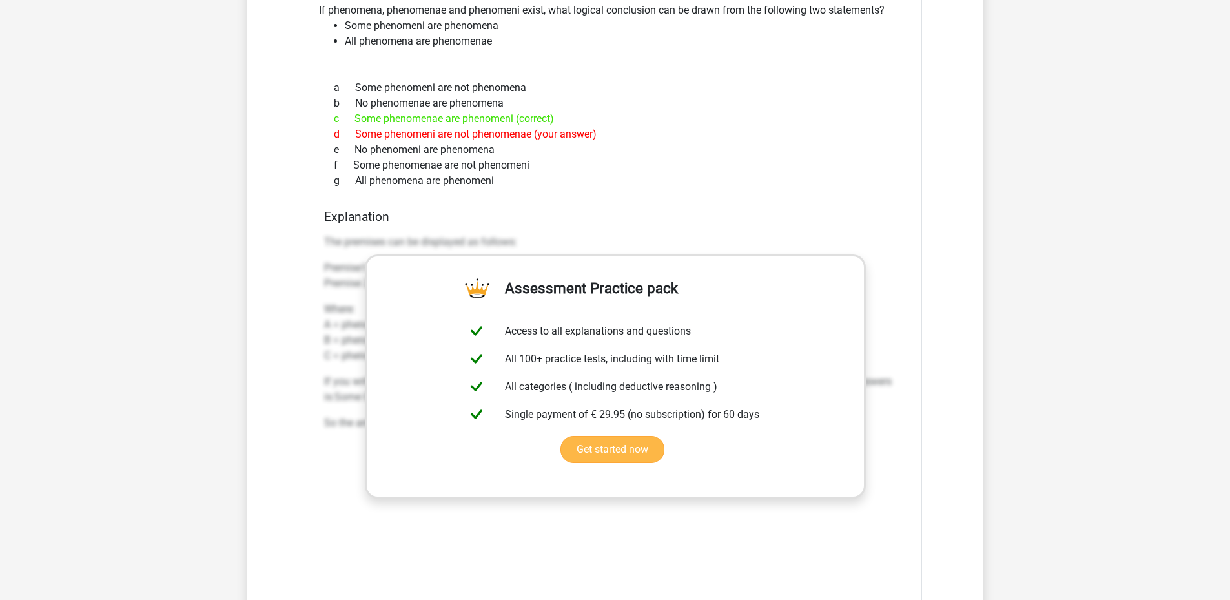
scroll to position [1550, 0]
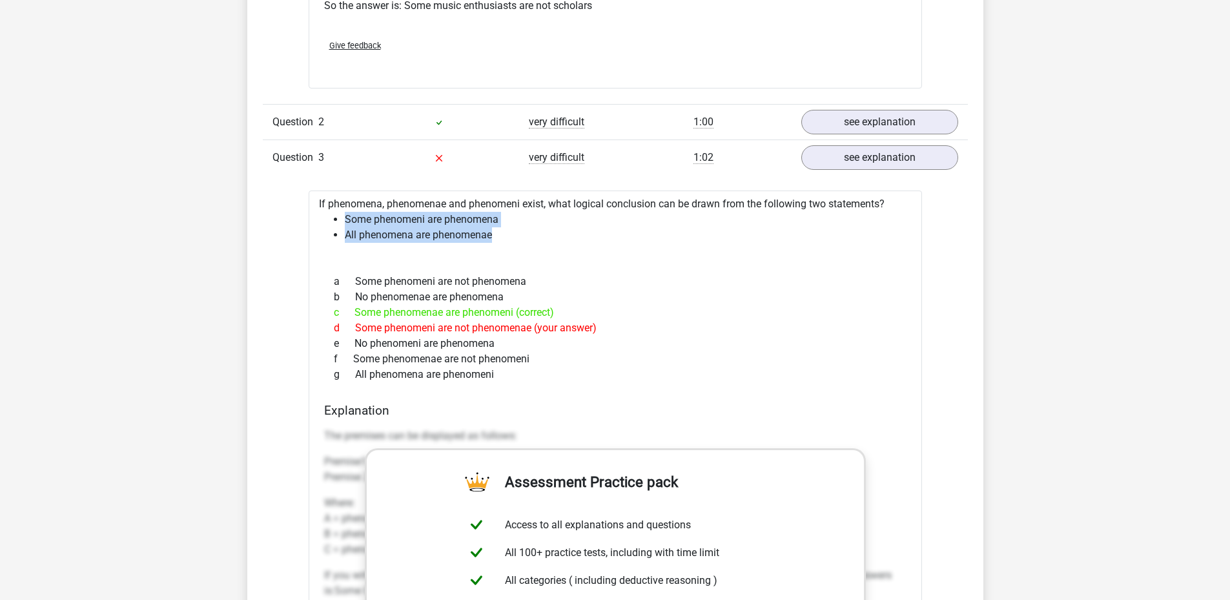
drag, startPoint x: 493, startPoint y: 233, endPoint x: 345, endPoint y: 216, distance: 148.9
click at [345, 216] on ul "Some phenomeni are phenomena All phenomena are phenomenae" at bounding box center [615, 227] width 593 height 31
copy ul "Some phenomeni are phenomena All phenomena are phenomenae"
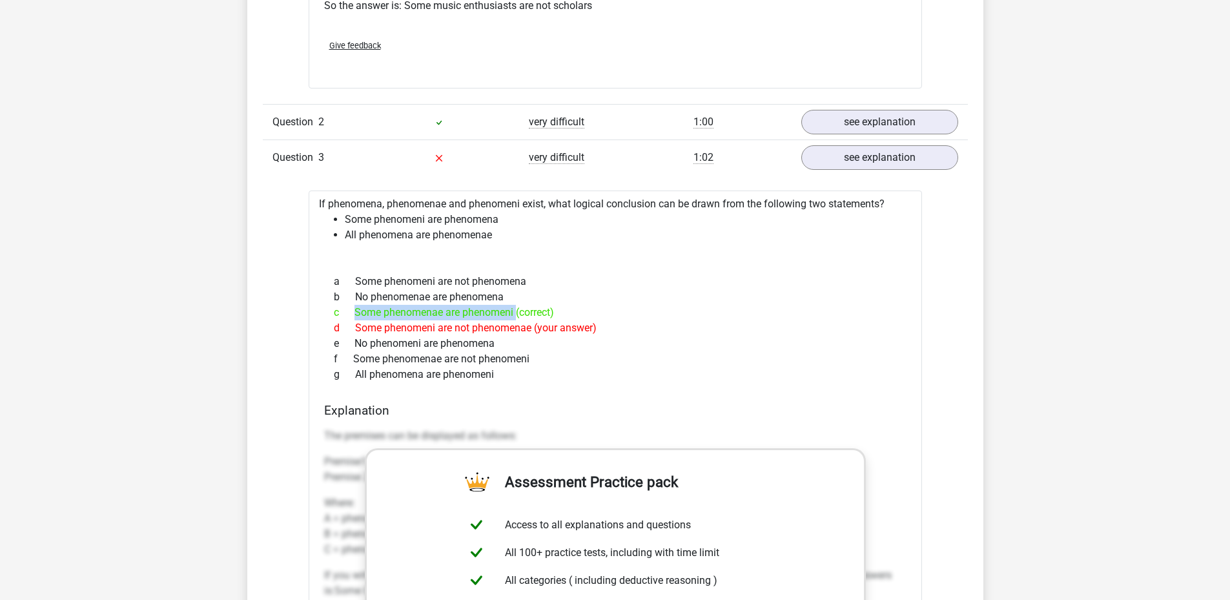
drag, startPoint x: 353, startPoint y: 308, endPoint x: 513, endPoint y: 310, distance: 160.2
click at [513, 310] on div "c Some phenomenae are phenomeni (correct)" at bounding box center [615, 312] width 582 height 15
copy div "Some phenomenae are phenomeni"
